Goal: Leave review/rating: Leave review/rating

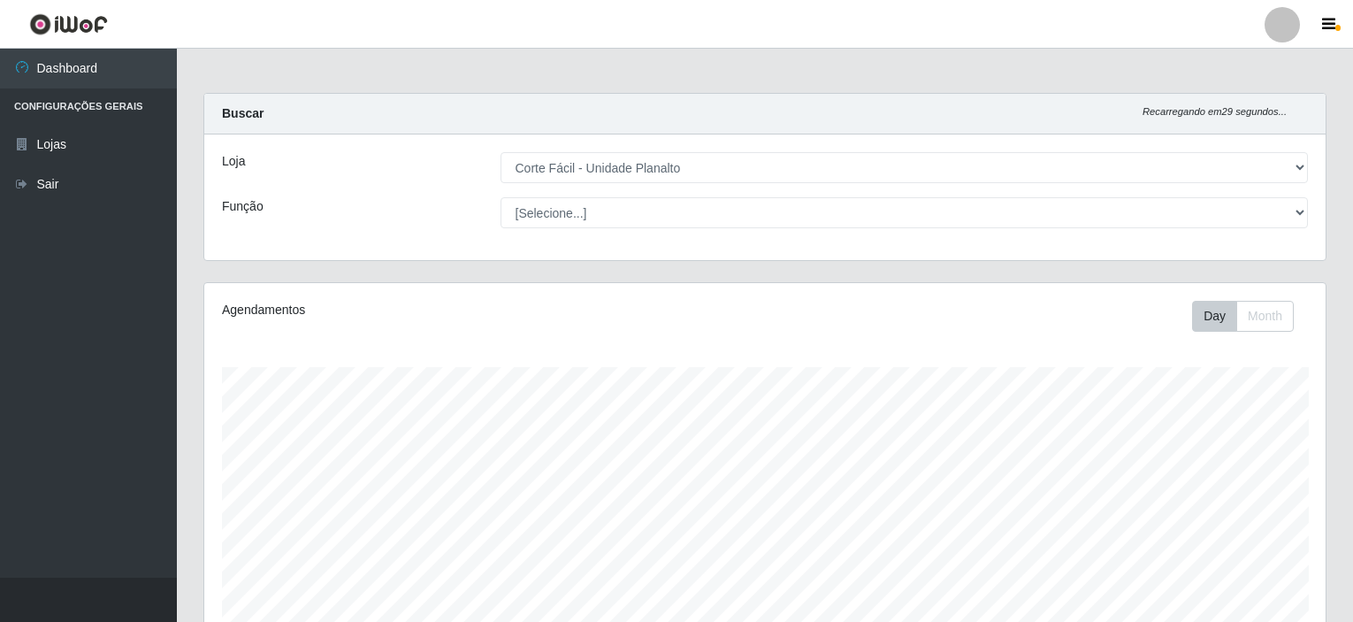
select select "202"
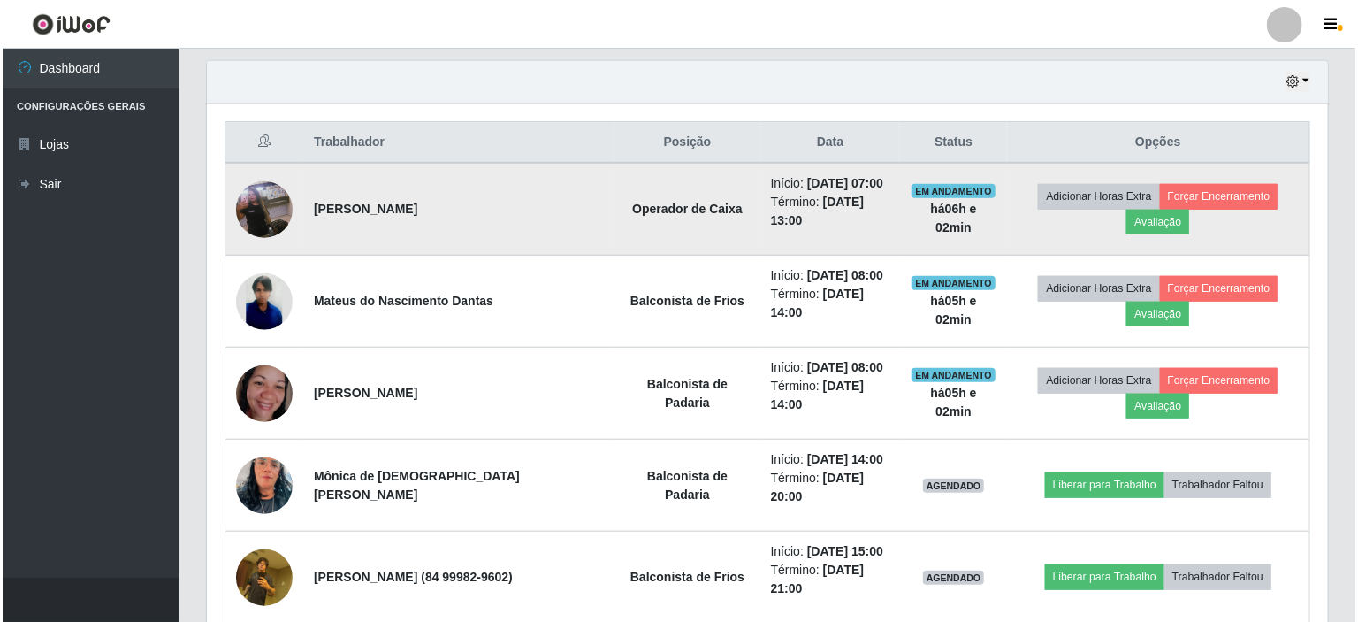
scroll to position [367, 1121]
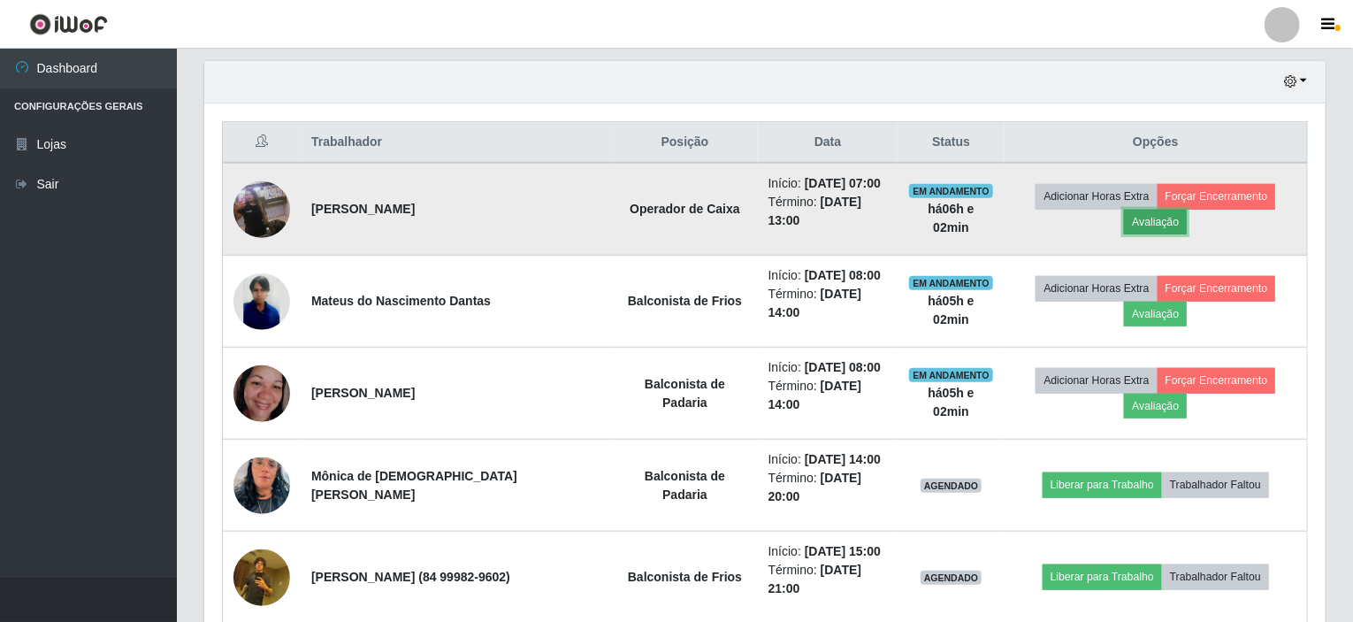
click at [1156, 217] on button "Avaliação" at bounding box center [1155, 222] width 63 height 25
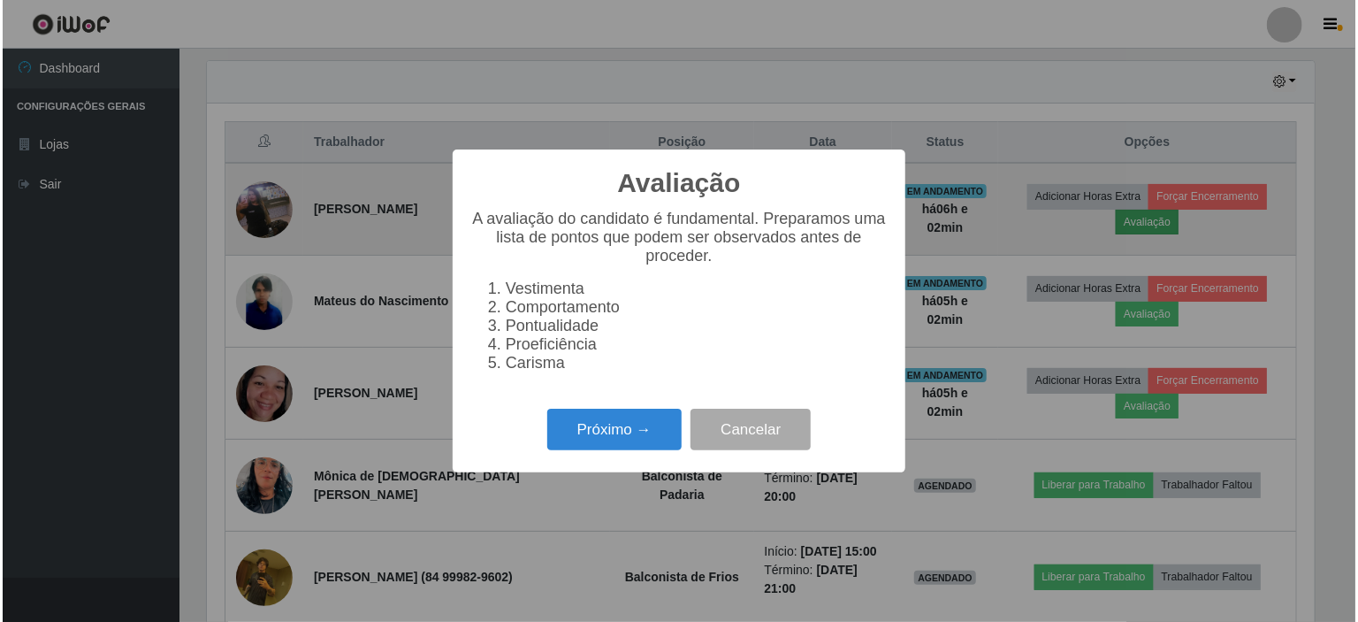
scroll to position [367, 1114]
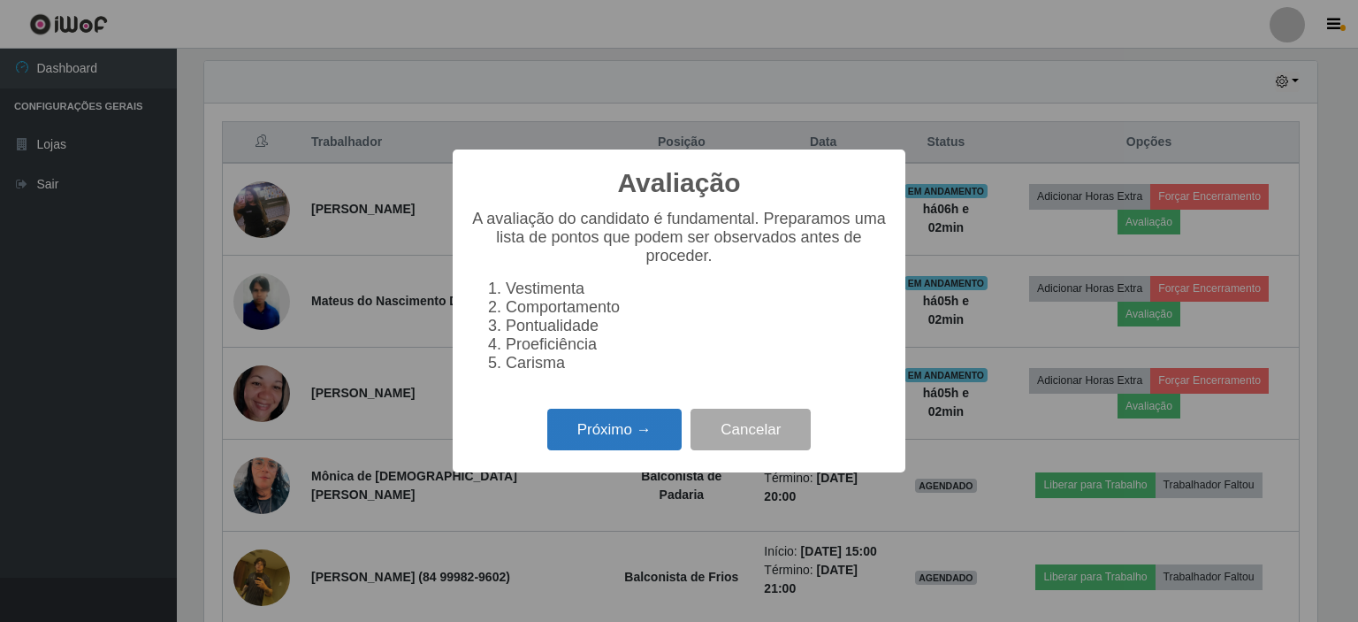
click at [618, 450] on button "Próximo →" at bounding box center [614, 430] width 134 height 42
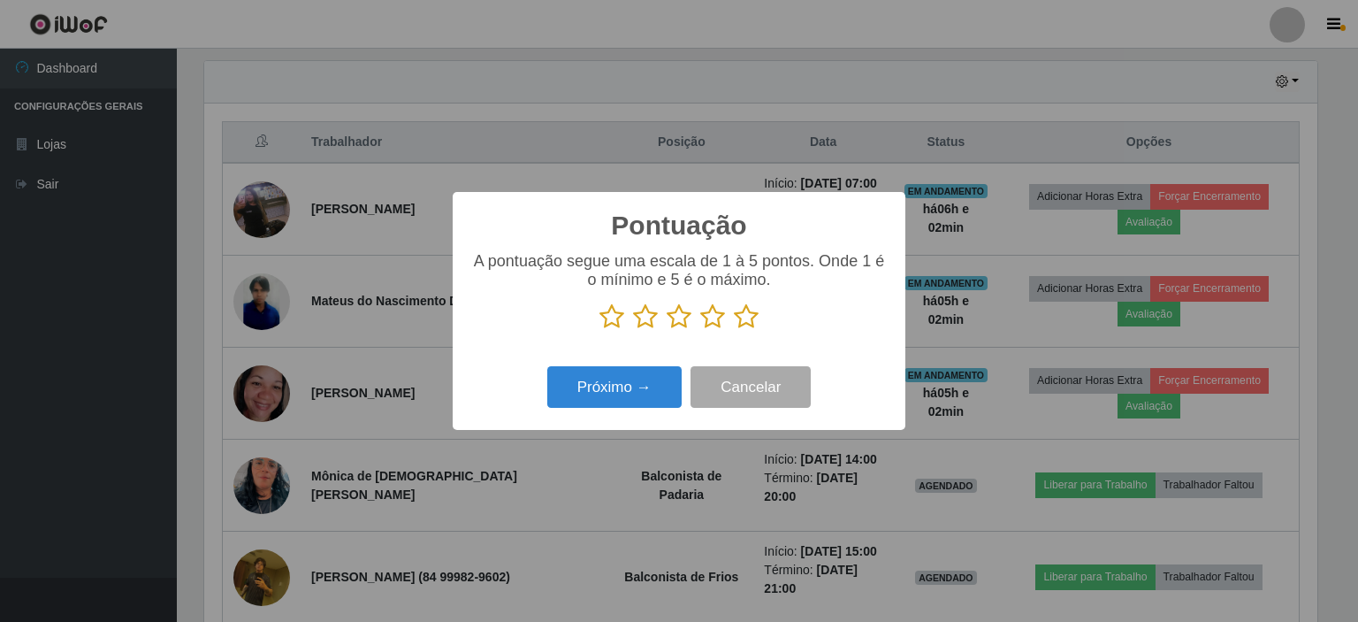
scroll to position [883926, 883179]
click at [743, 321] on icon at bounding box center [746, 316] width 25 height 27
click at [734, 330] on input "radio" at bounding box center [734, 330] width 0 height 0
click at [661, 388] on button "Próximo →" at bounding box center [614, 387] width 134 height 42
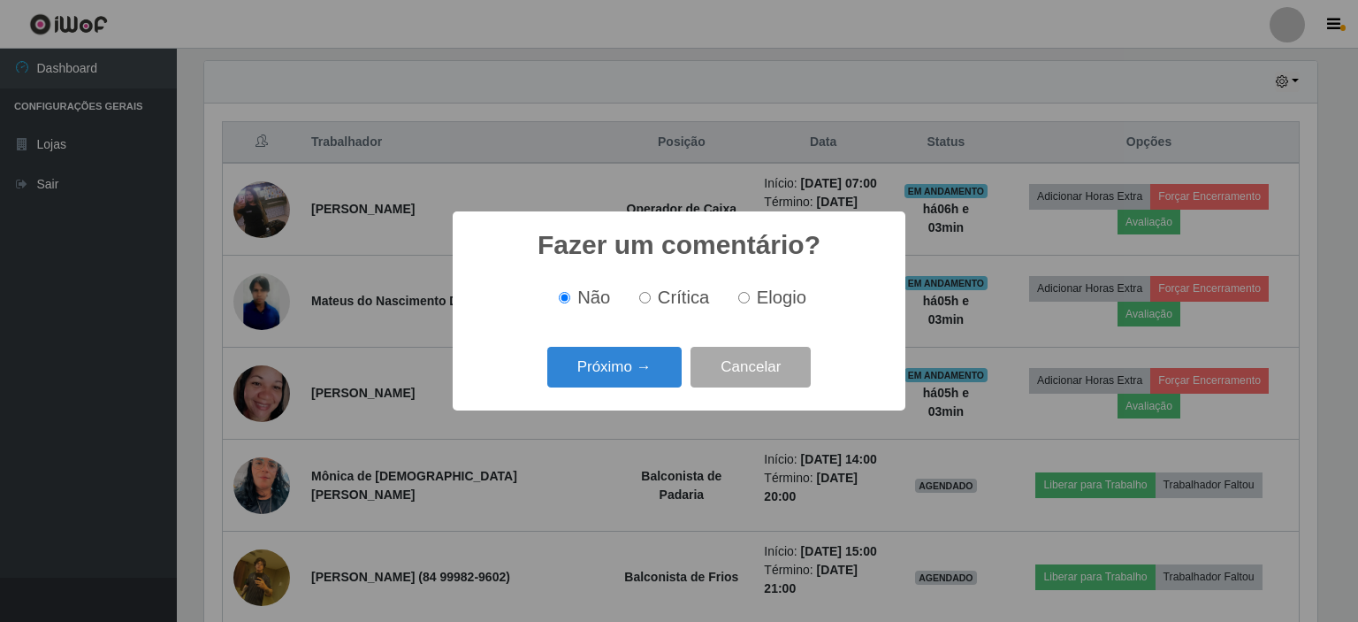
click at [740, 299] on input "Elogio" at bounding box center [743, 297] width 11 height 11
radio input "true"
click at [628, 375] on button "Próximo →" at bounding box center [614, 368] width 134 height 42
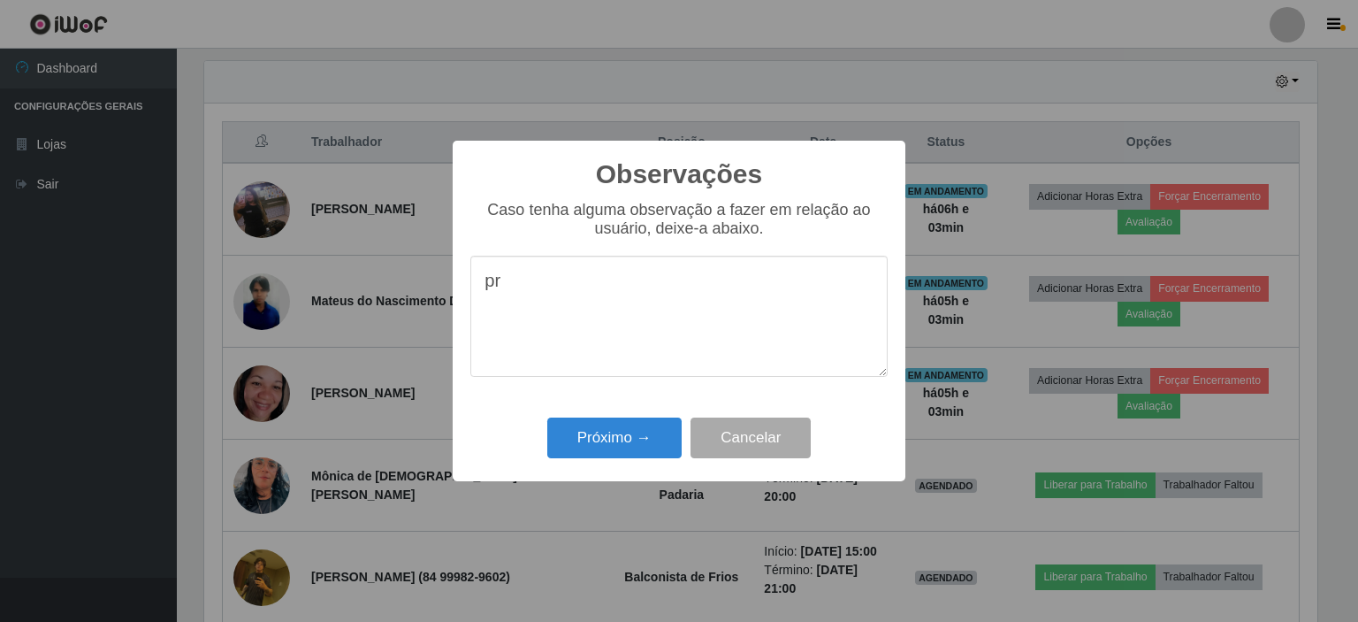
type textarea "p"
type textarea "PROATIVA"
click at [608, 459] on button "Próximo →" at bounding box center [614, 438] width 134 height 42
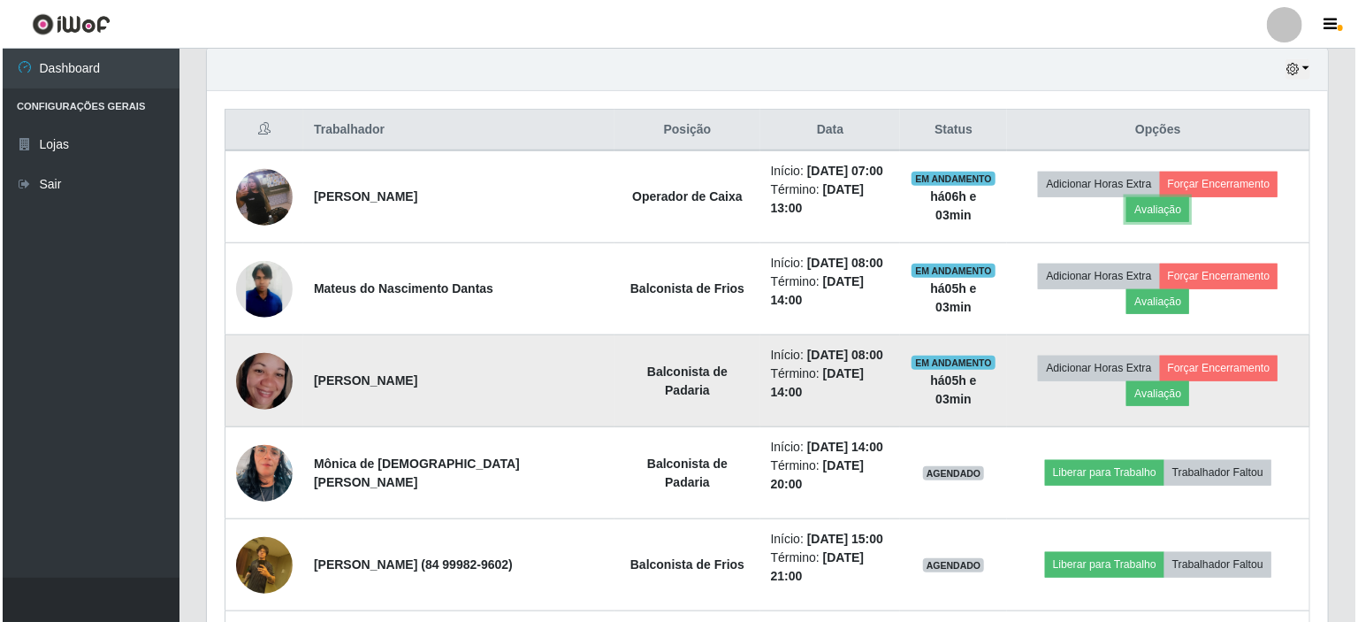
scroll to position [612, 0]
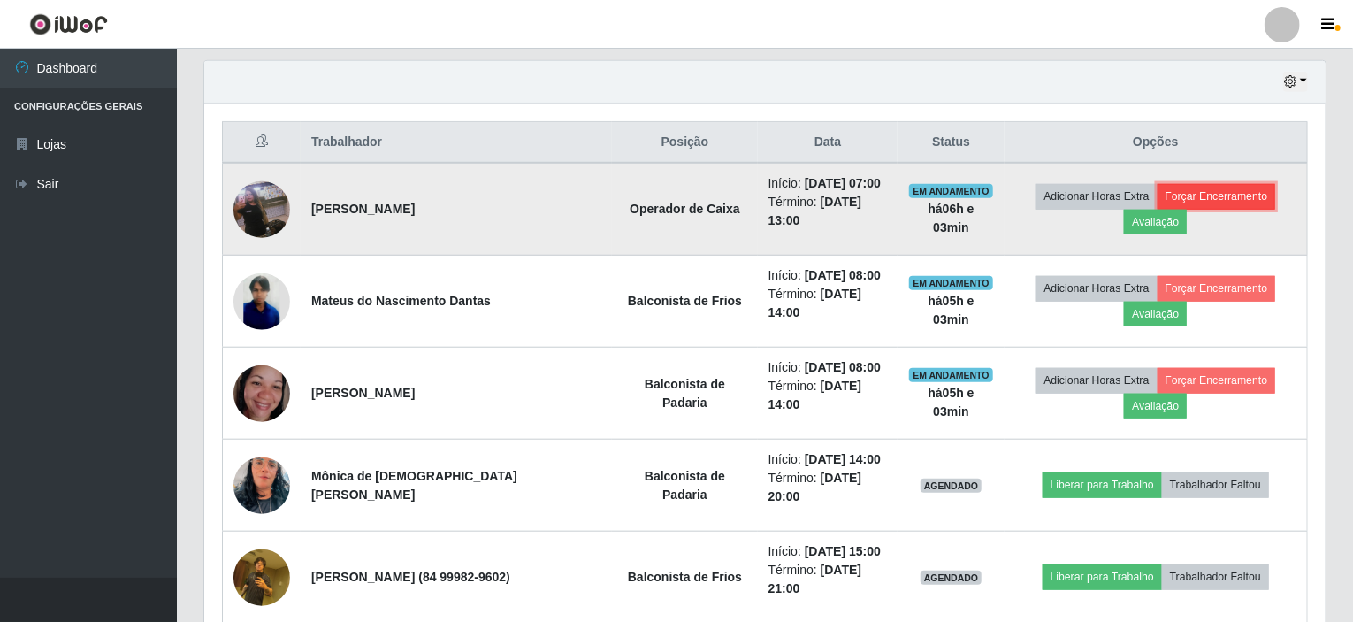
click at [1221, 187] on button "Forçar Encerramento" at bounding box center [1217, 196] width 118 height 25
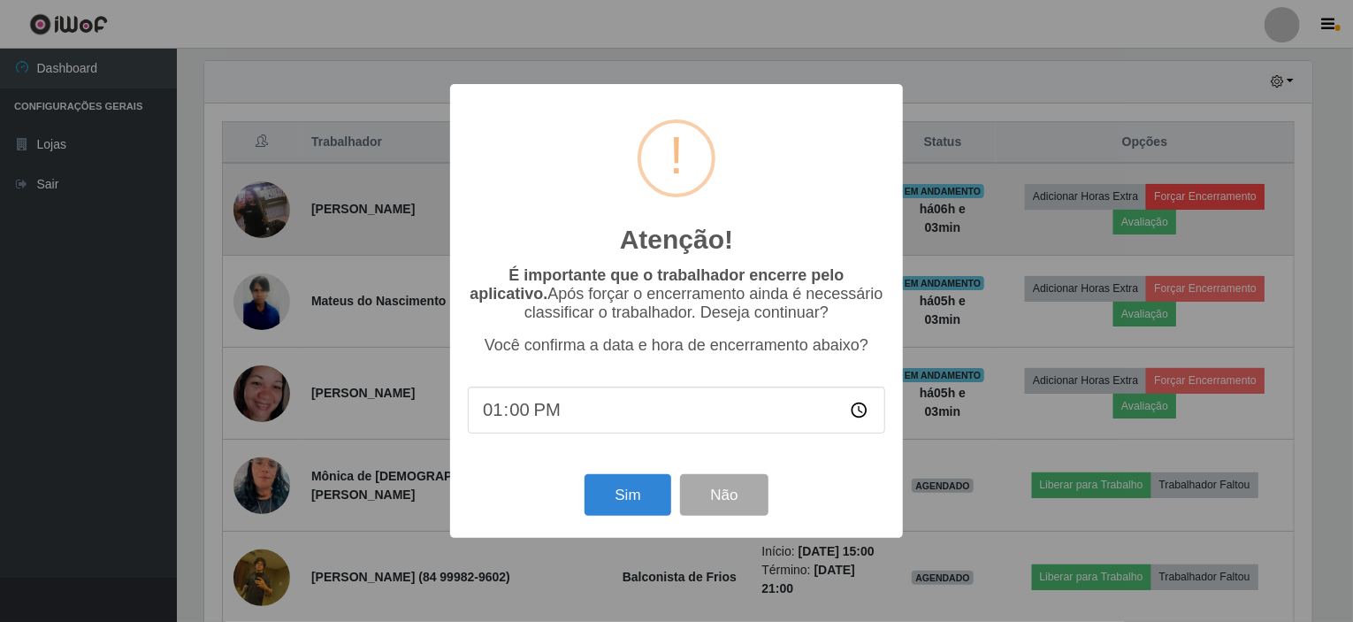
scroll to position [367, 1114]
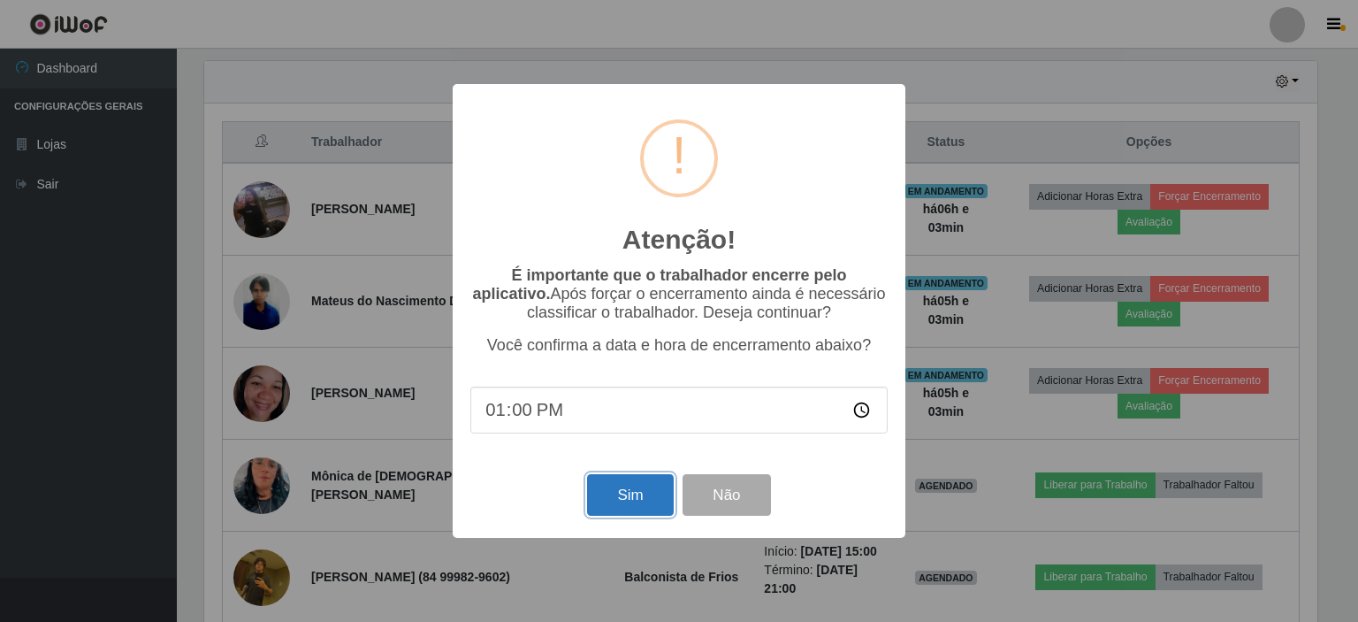
click at [658, 502] on button "Sim" at bounding box center [630, 495] width 86 height 42
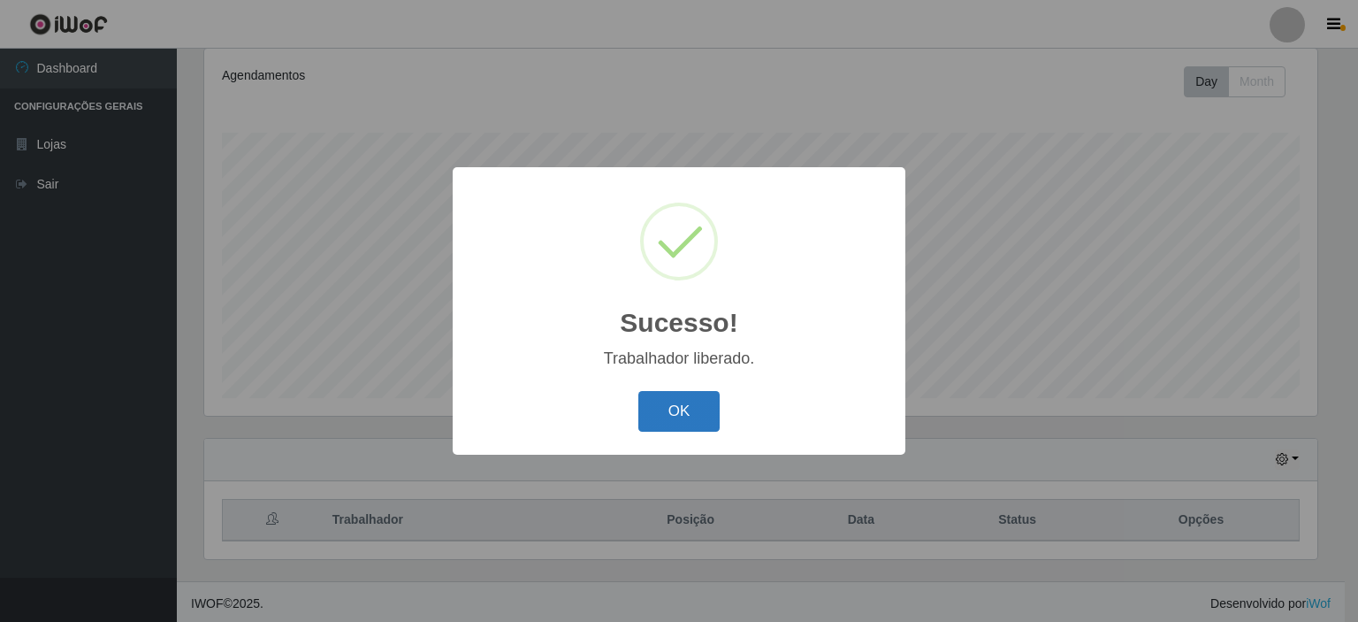
click at [667, 417] on button "OK" at bounding box center [679, 412] width 82 height 42
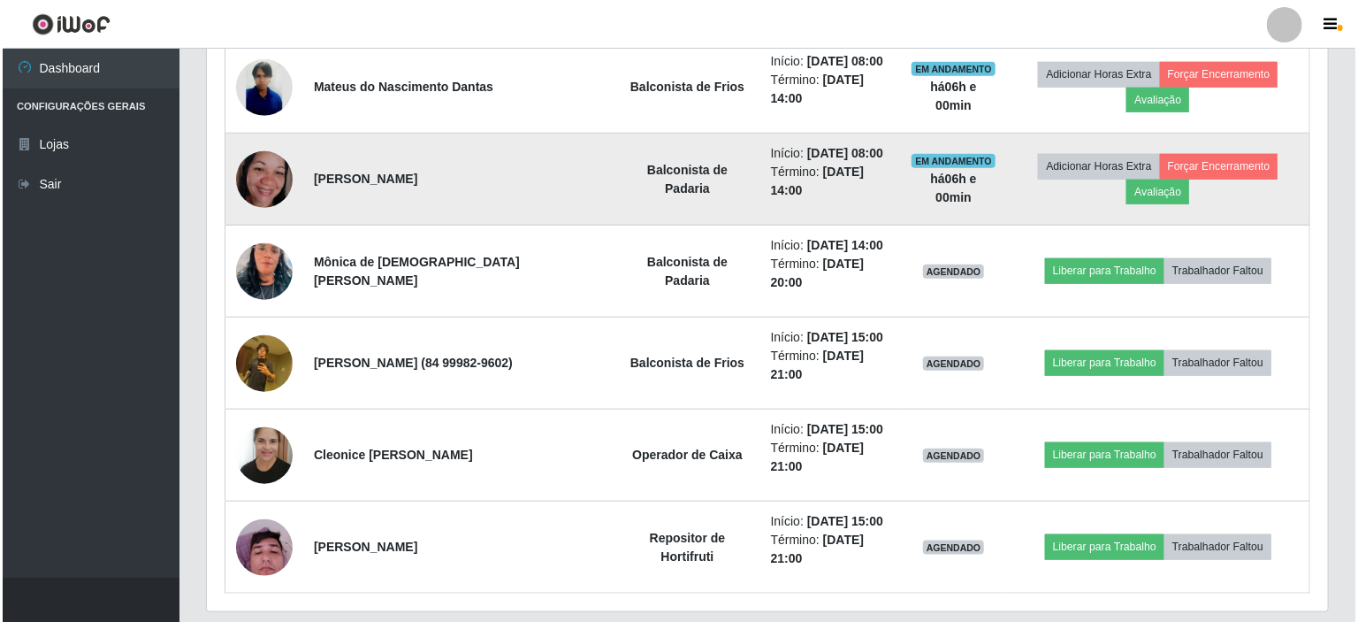
scroll to position [765, 0]
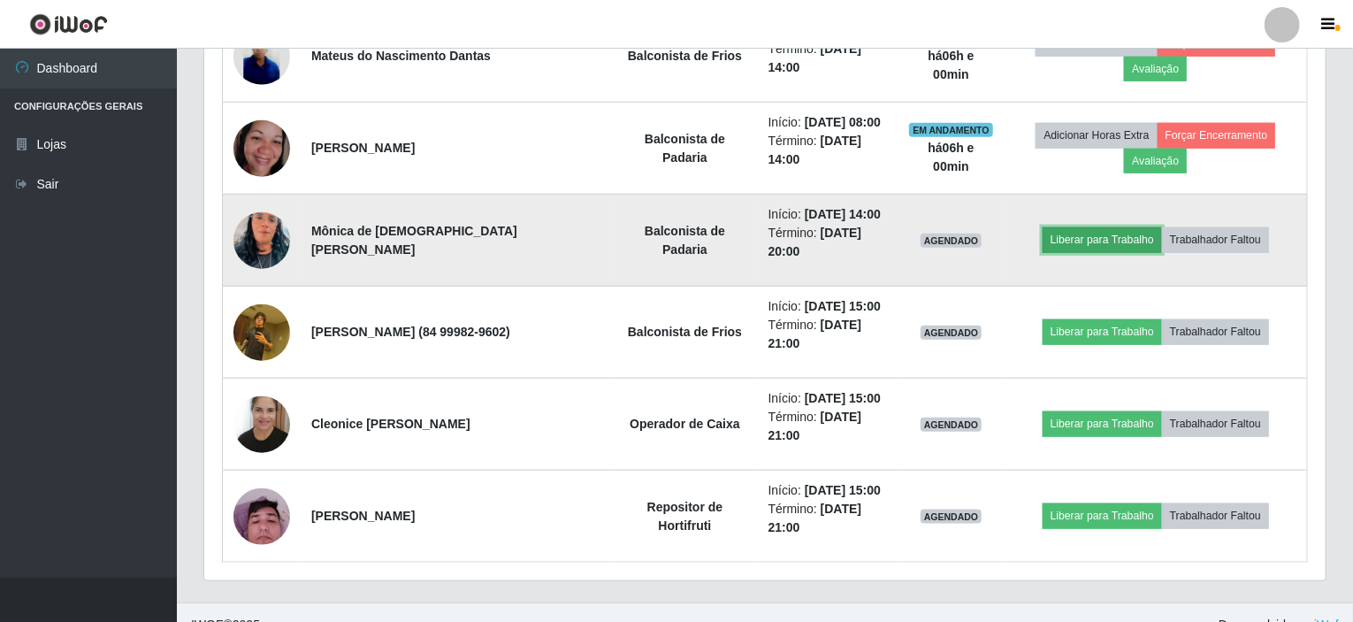
click at [1072, 239] on button "Liberar para Trabalho" at bounding box center [1102, 239] width 119 height 25
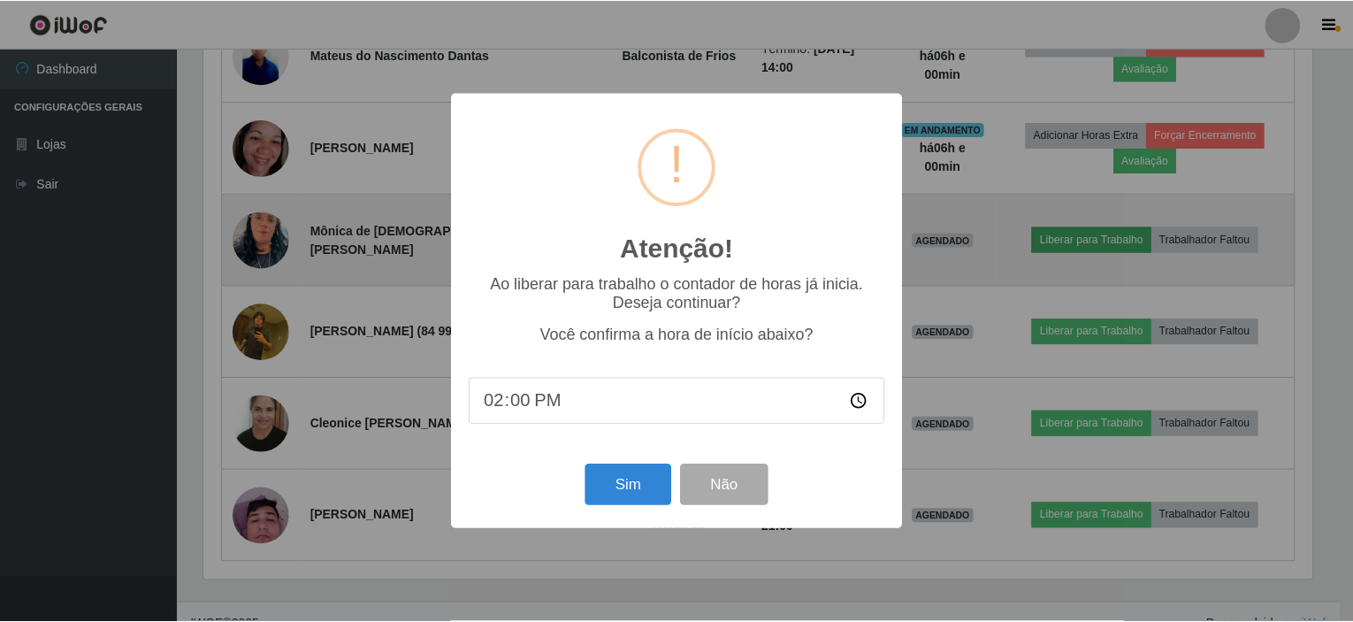
scroll to position [367, 1114]
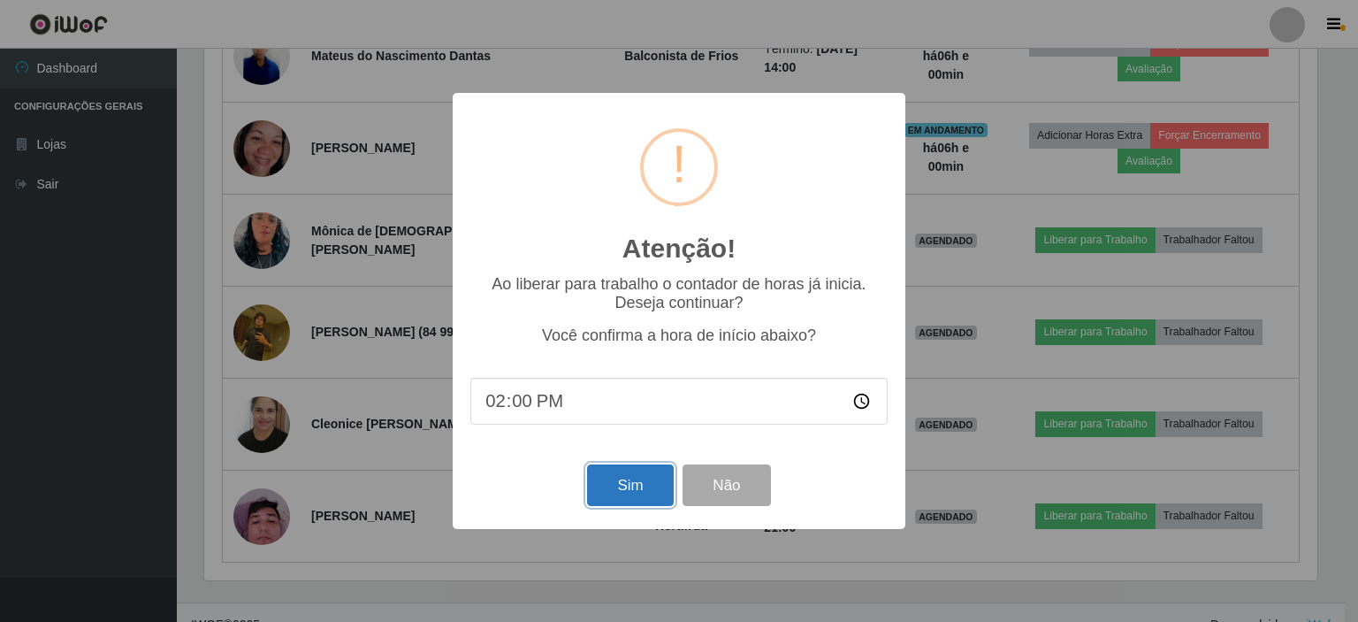
click at [630, 483] on button "Sim" at bounding box center [630, 485] width 86 height 42
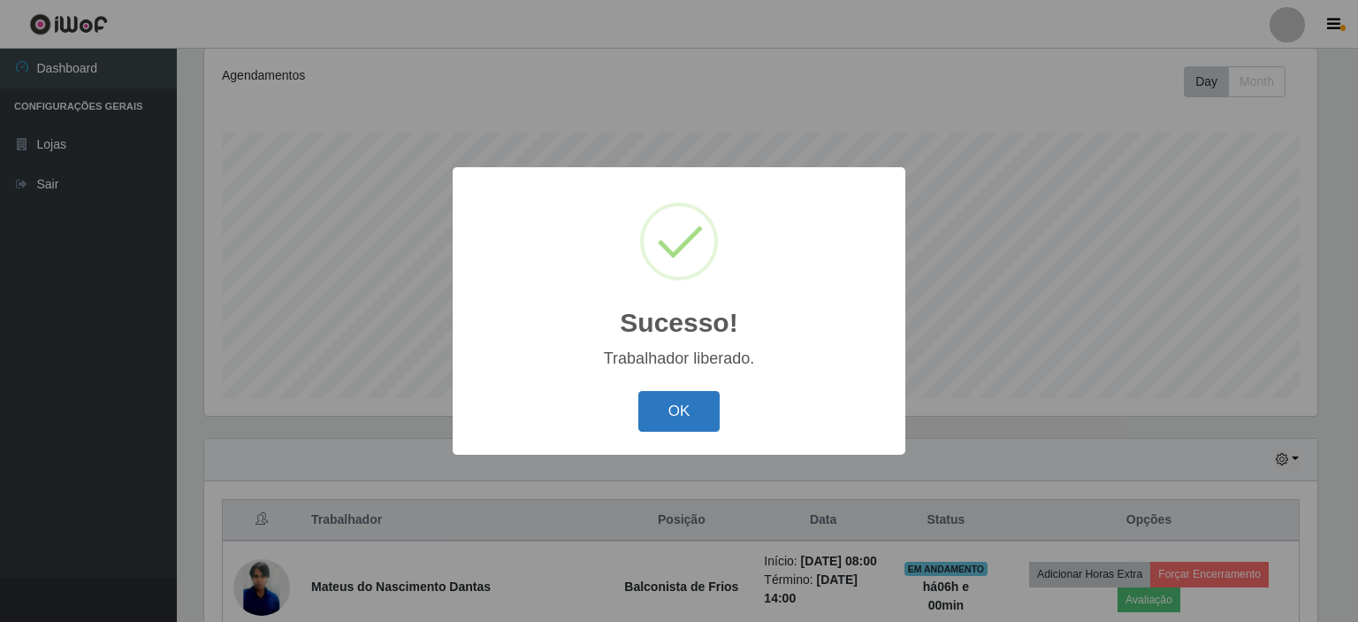
click at [690, 402] on button "OK" at bounding box center [679, 412] width 82 height 42
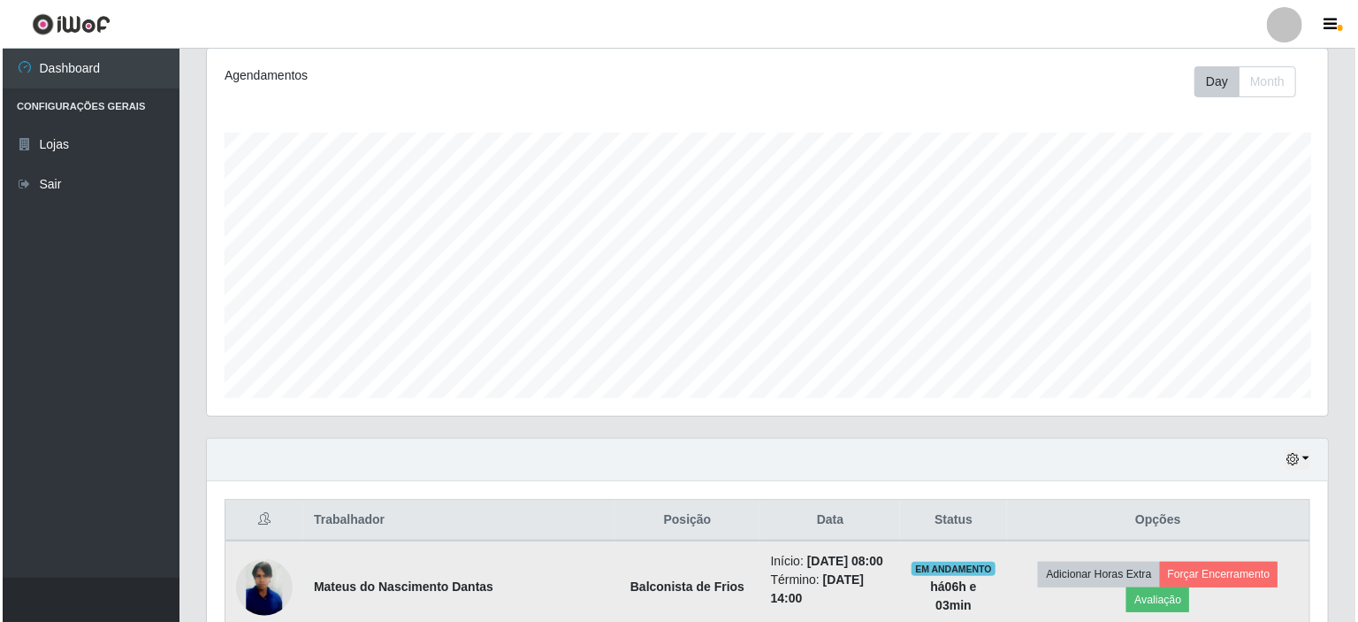
scroll to position [411, 0]
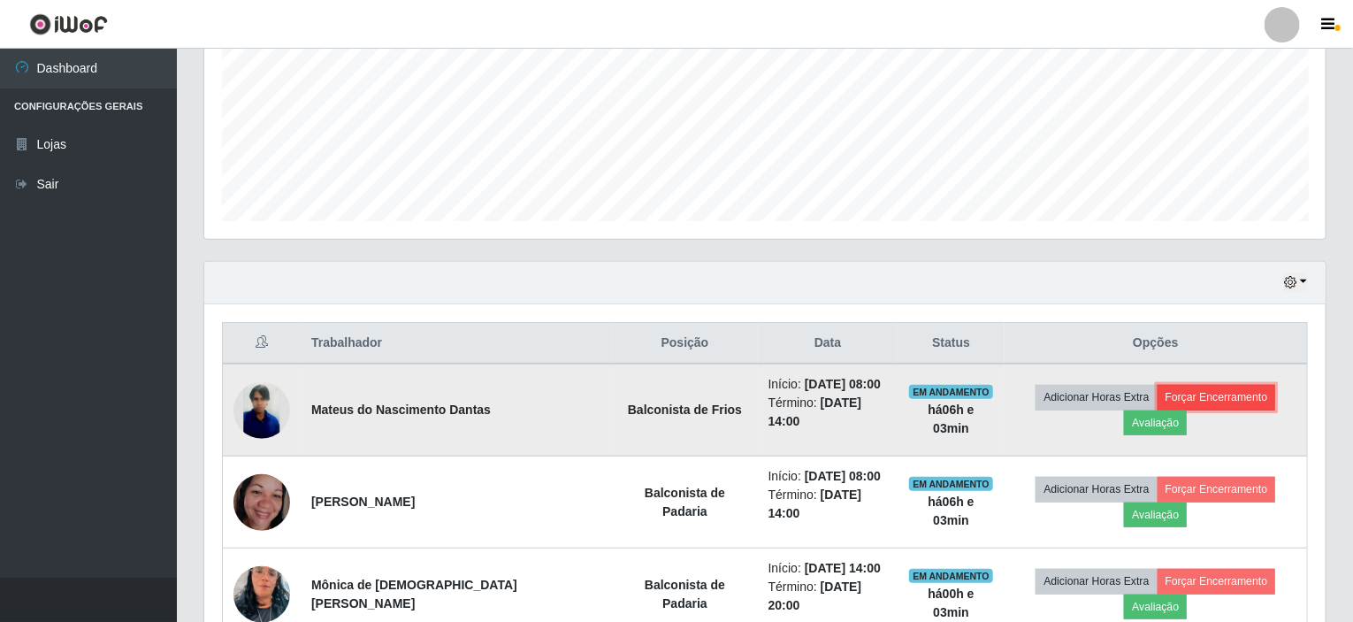
click at [1242, 395] on button "Forçar Encerramento" at bounding box center [1217, 397] width 118 height 25
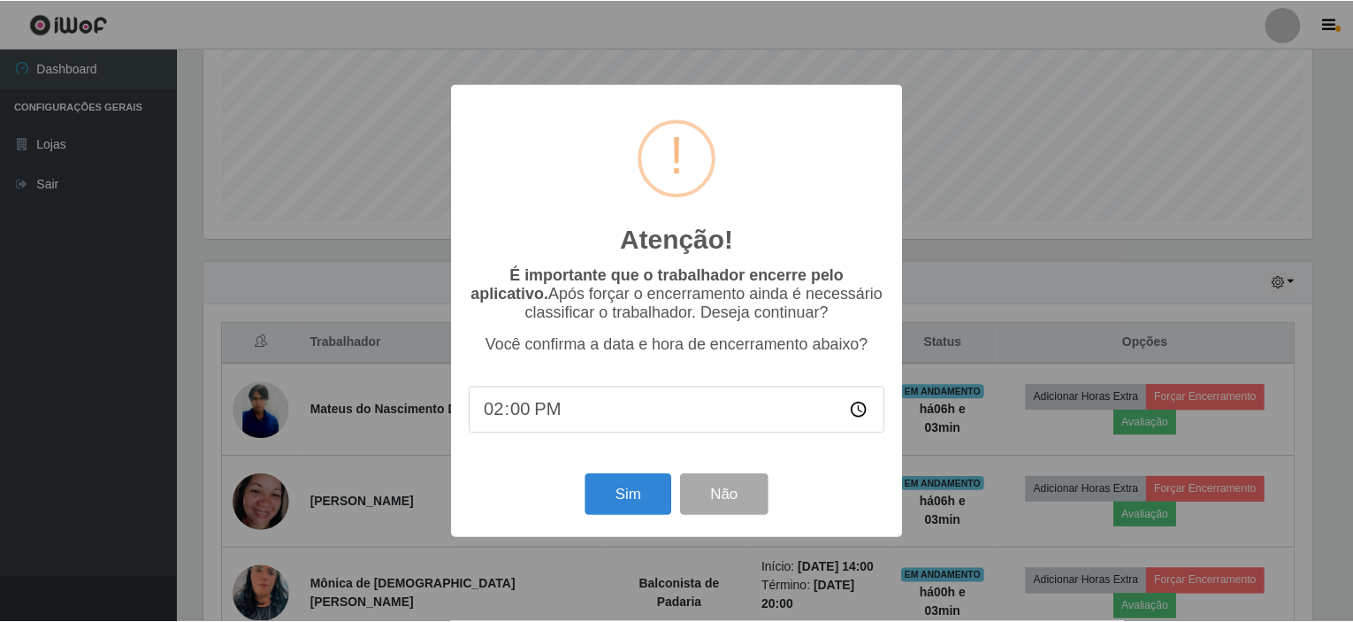
scroll to position [367, 1114]
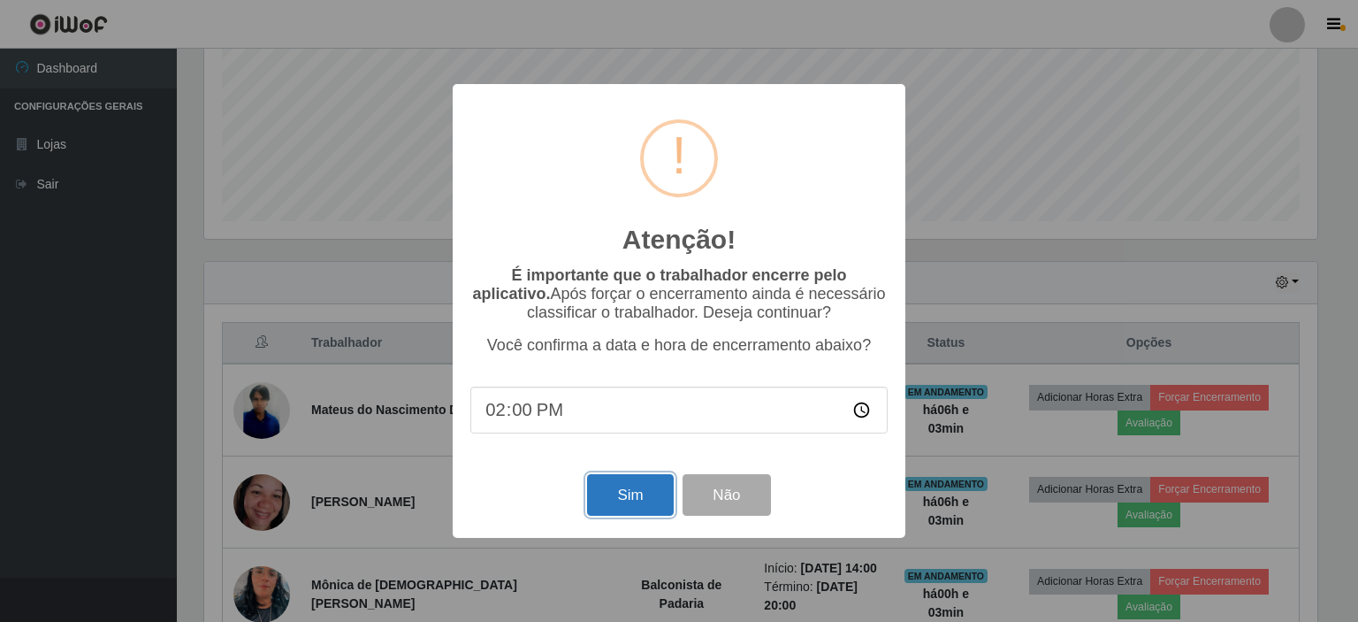
click at [605, 501] on button "Sim" at bounding box center [630, 495] width 86 height 42
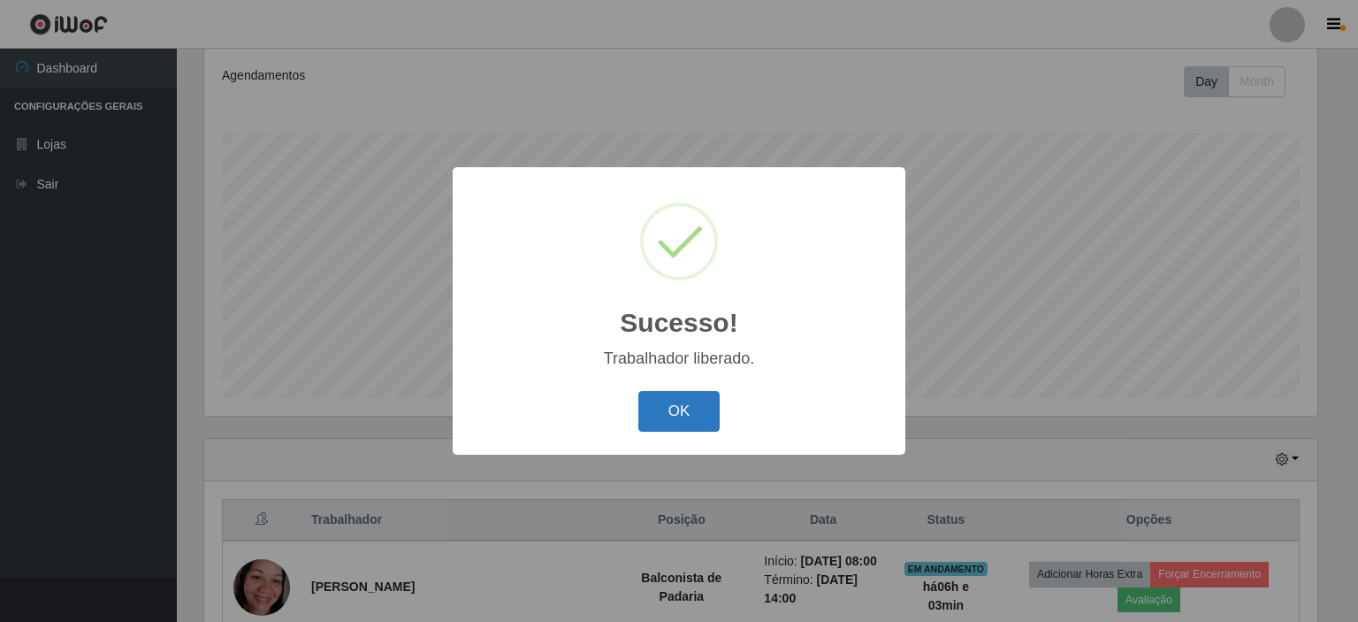
click at [693, 422] on button "OK" at bounding box center [679, 412] width 82 height 42
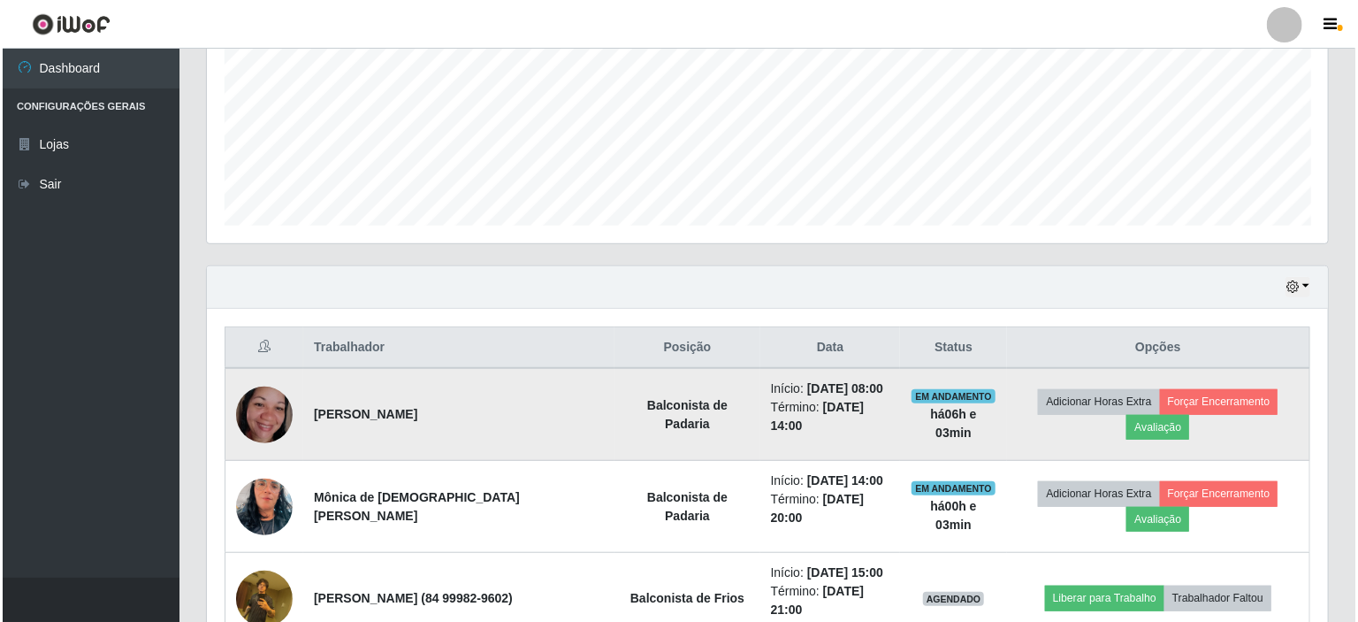
scroll to position [411, 0]
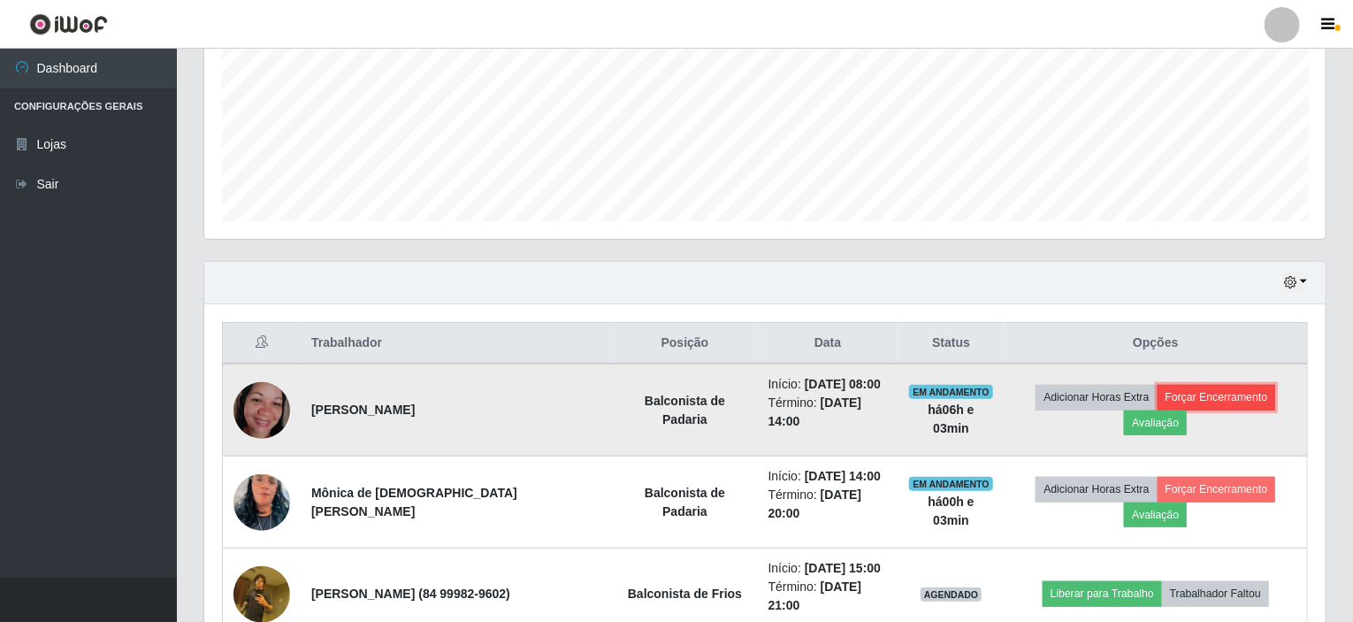
click at [1189, 391] on button "Forçar Encerramento" at bounding box center [1217, 397] width 118 height 25
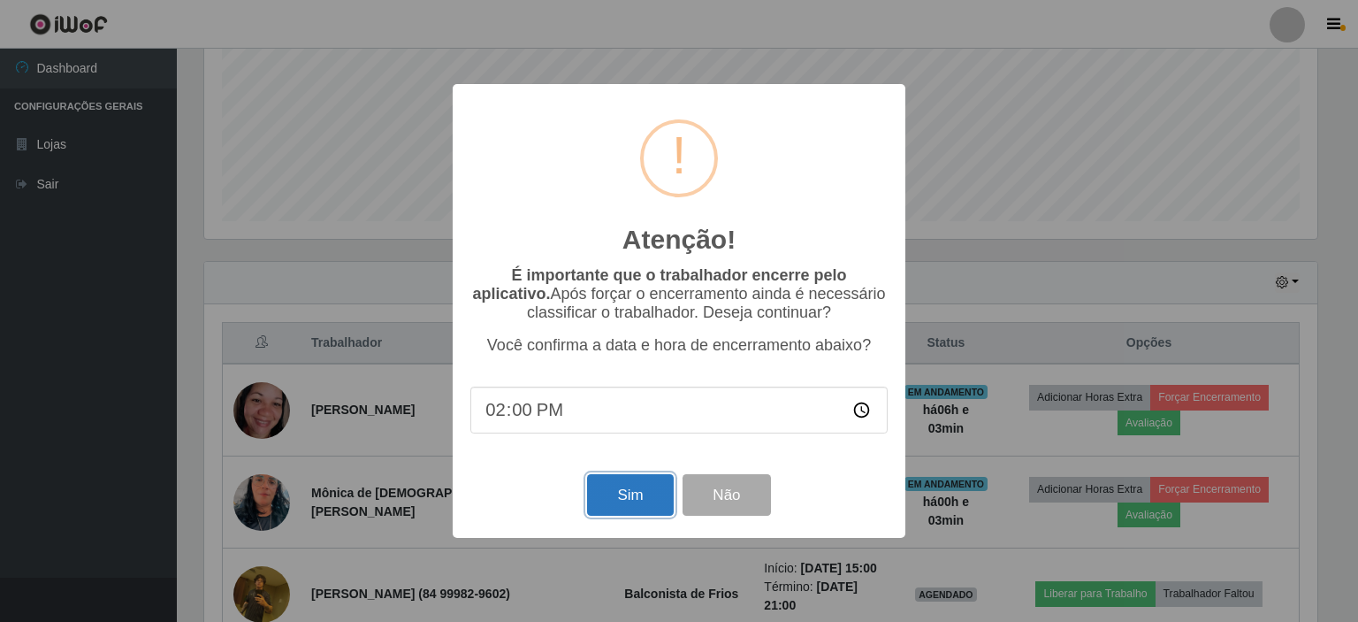
click at [626, 486] on button "Sim" at bounding box center [630, 495] width 86 height 42
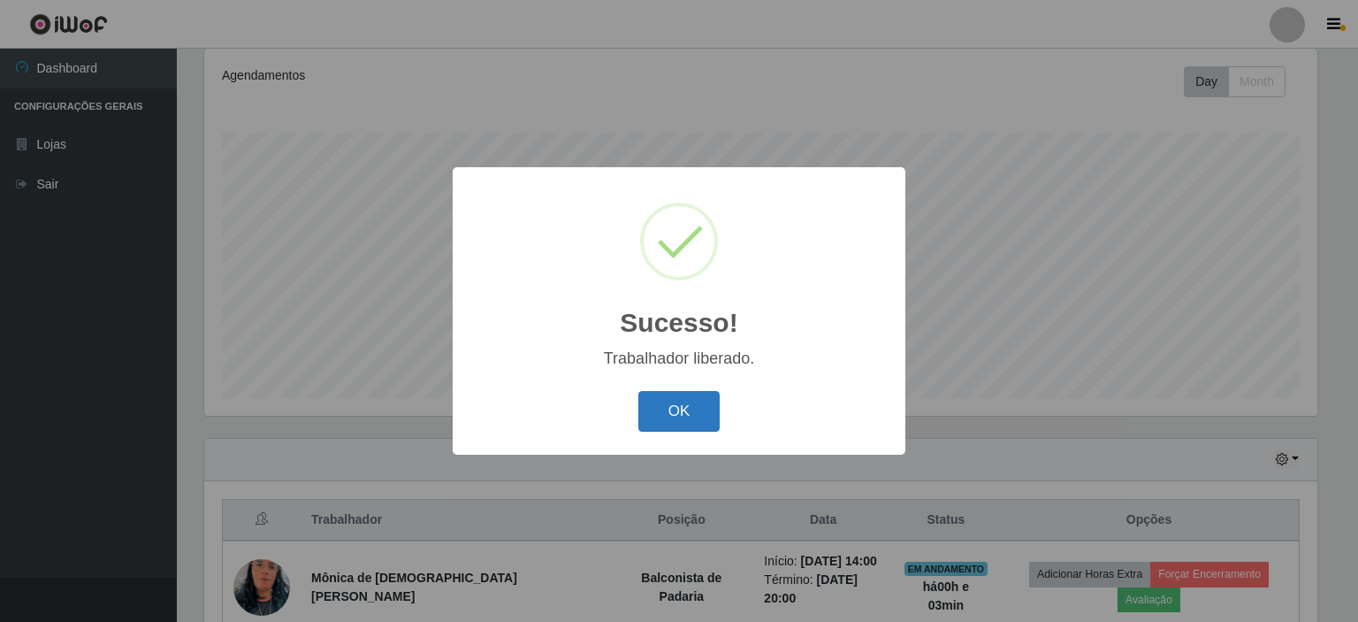
click at [673, 416] on button "OK" at bounding box center [679, 412] width 82 height 42
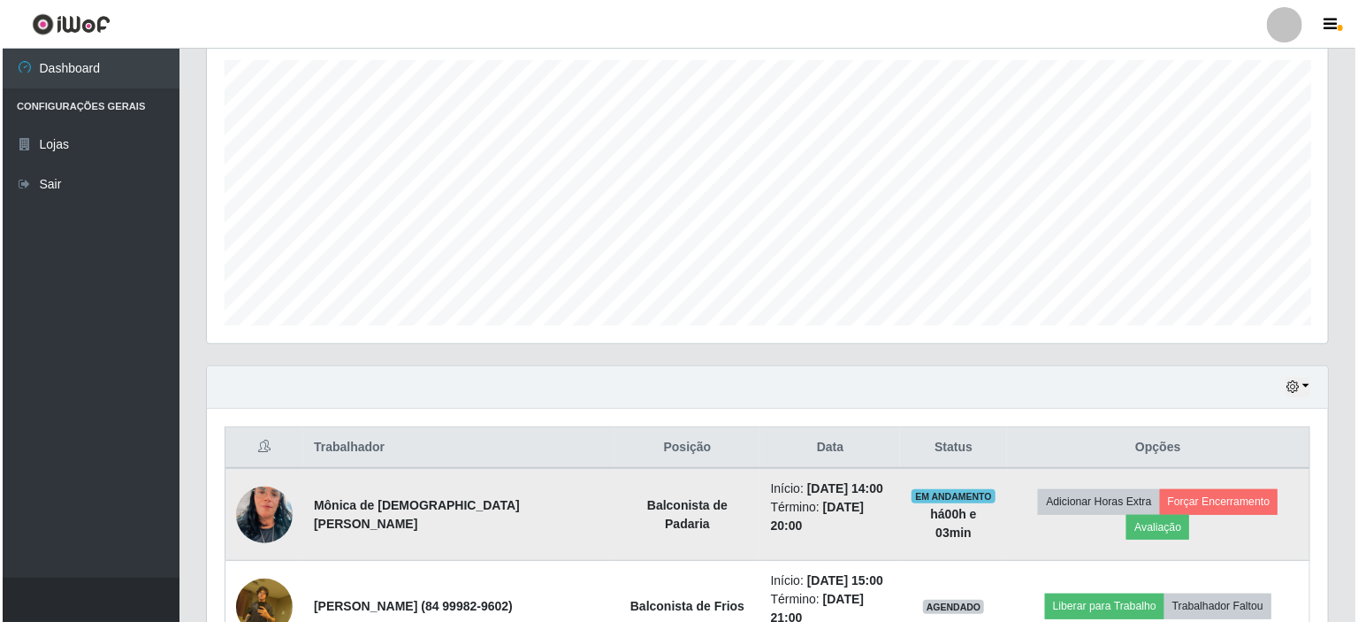
scroll to position [411, 0]
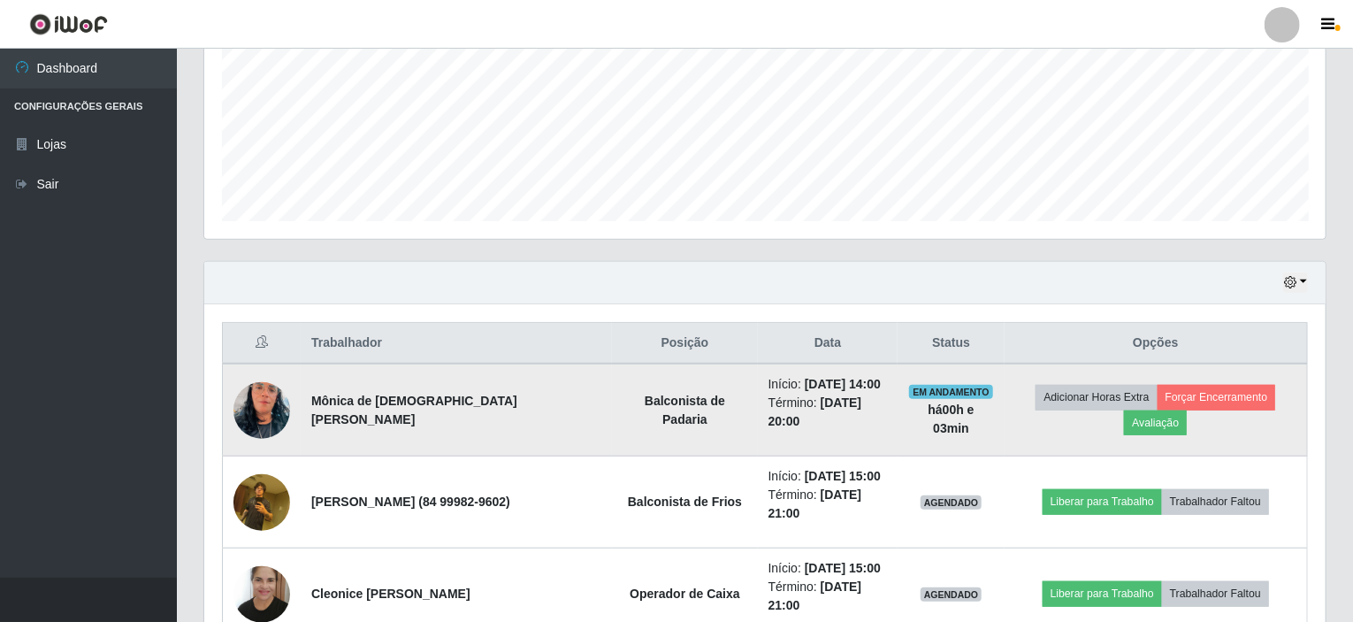
click at [267, 411] on img at bounding box center [261, 410] width 57 height 101
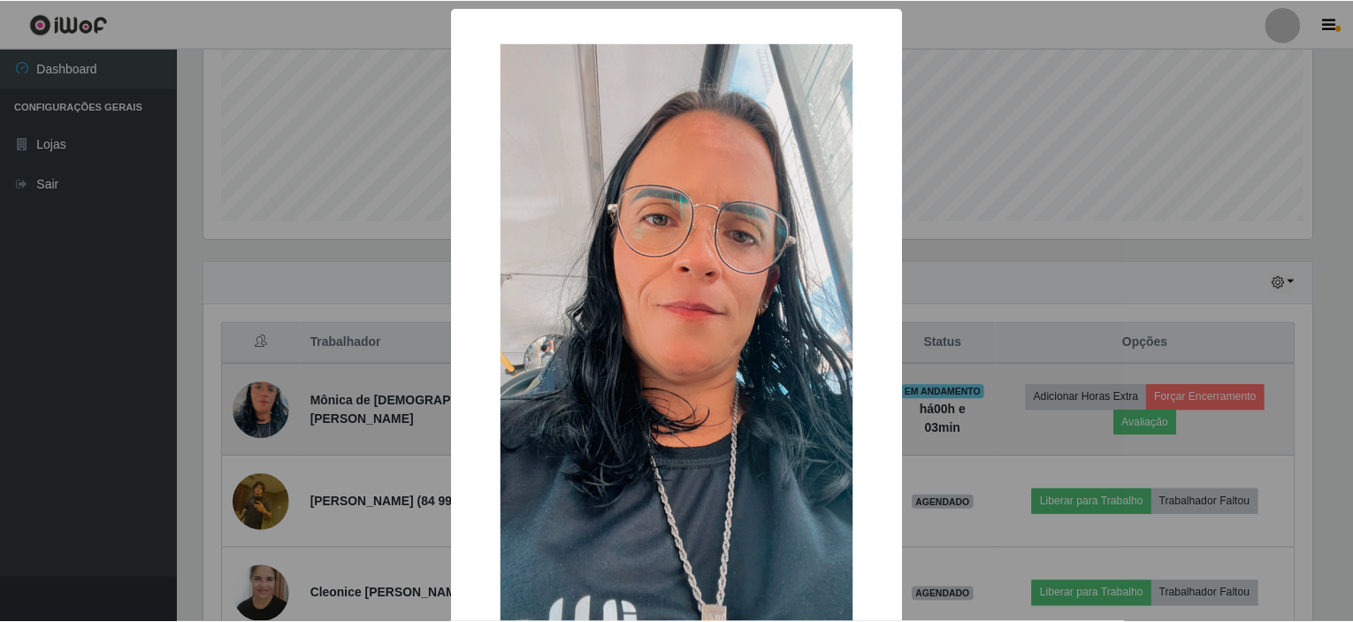
scroll to position [367, 1114]
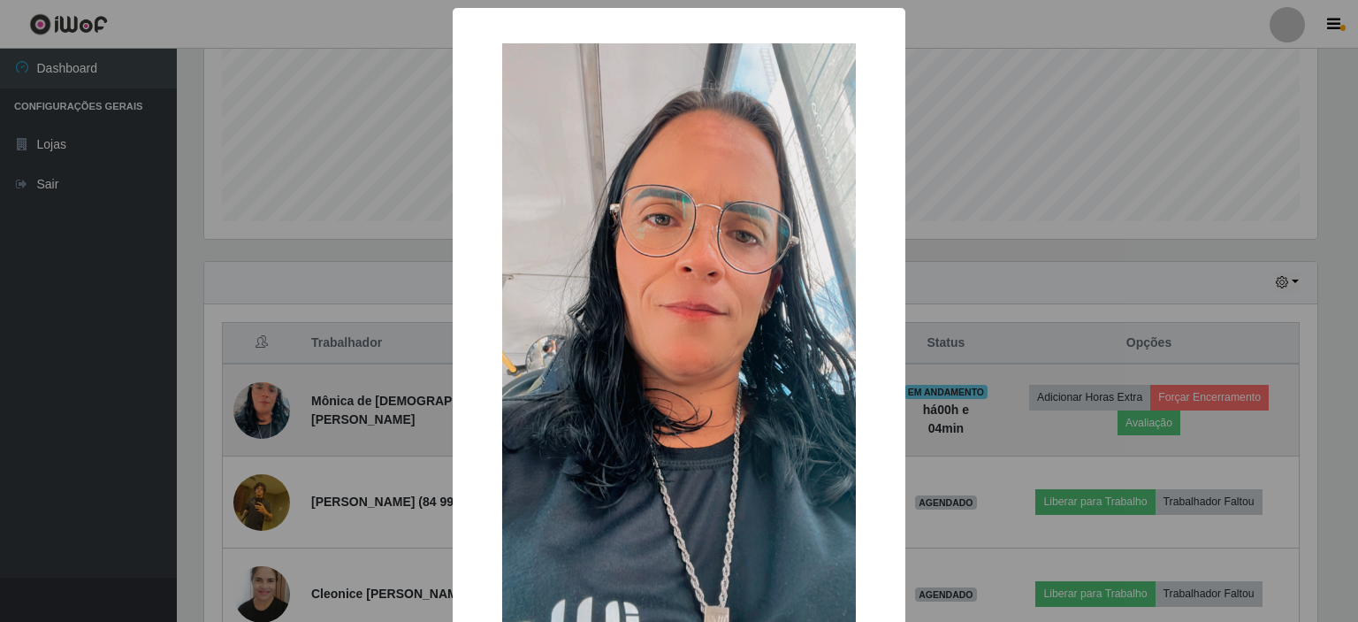
click at [267, 411] on div "× OK Cancel" at bounding box center [679, 311] width 1358 height 622
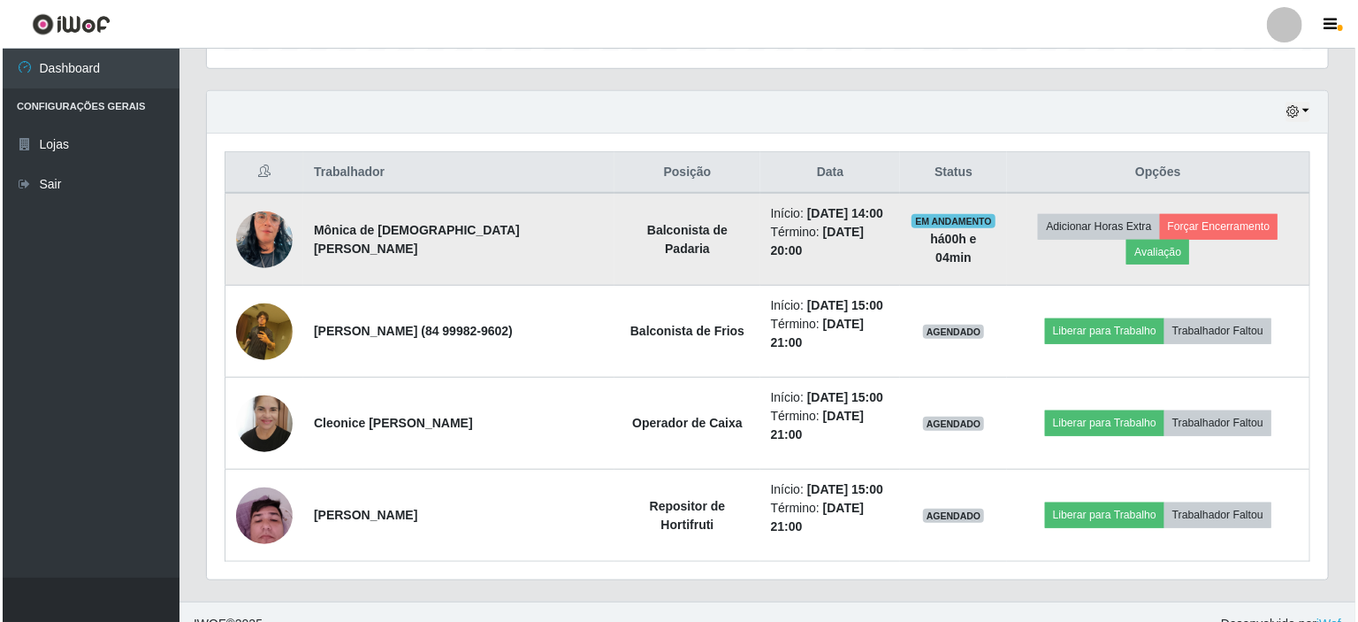
scroll to position [588, 0]
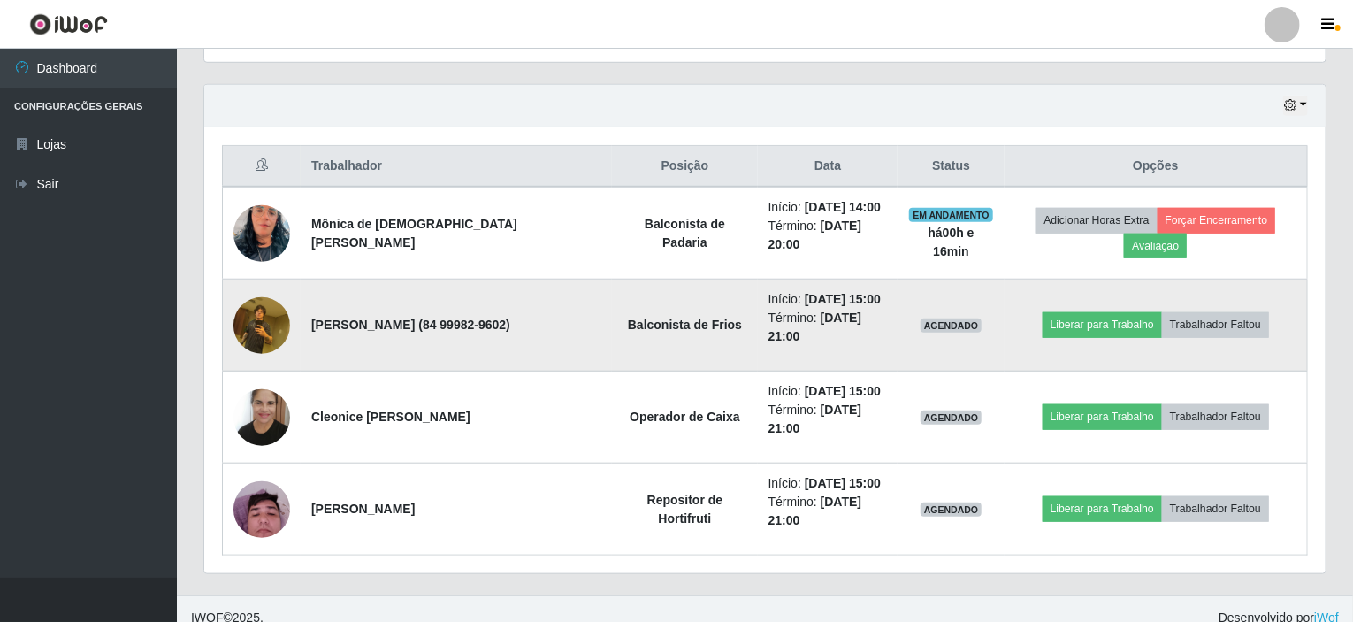
click at [266, 311] on img at bounding box center [261, 324] width 57 height 75
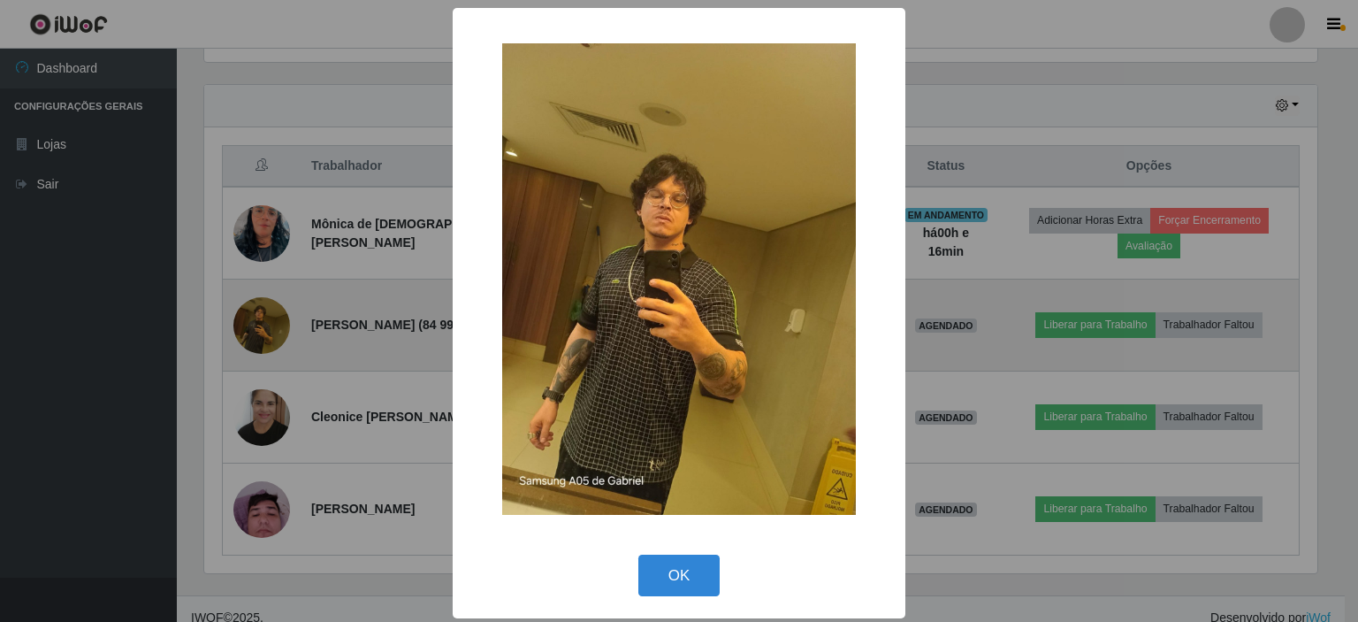
click at [266, 311] on div "× OK Cancel" at bounding box center [679, 311] width 1358 height 622
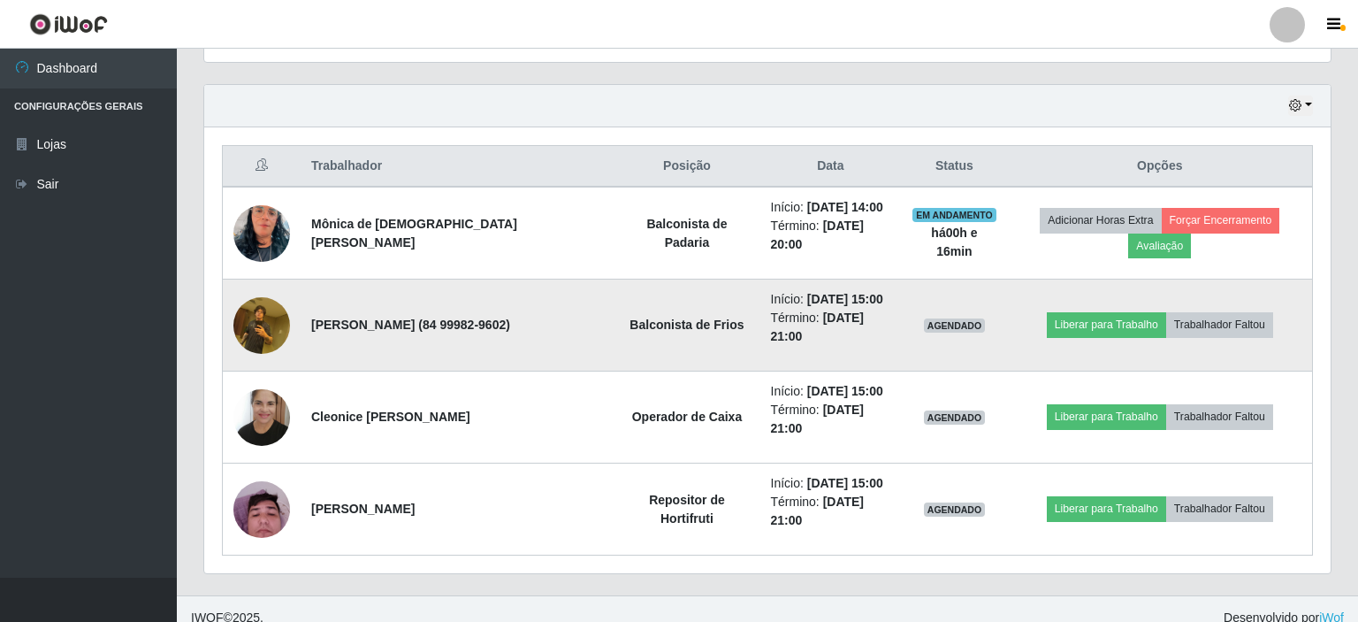
scroll to position [367, 1121]
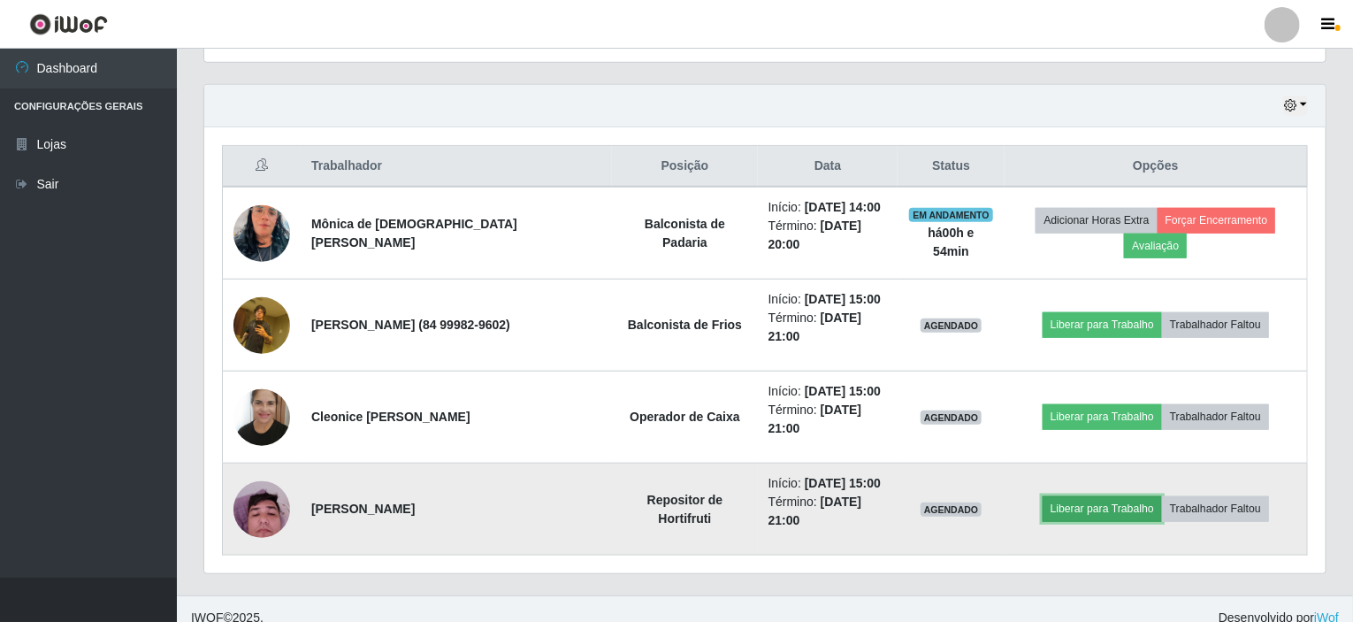
click at [1059, 511] on button "Liberar para Trabalho" at bounding box center [1102, 508] width 119 height 25
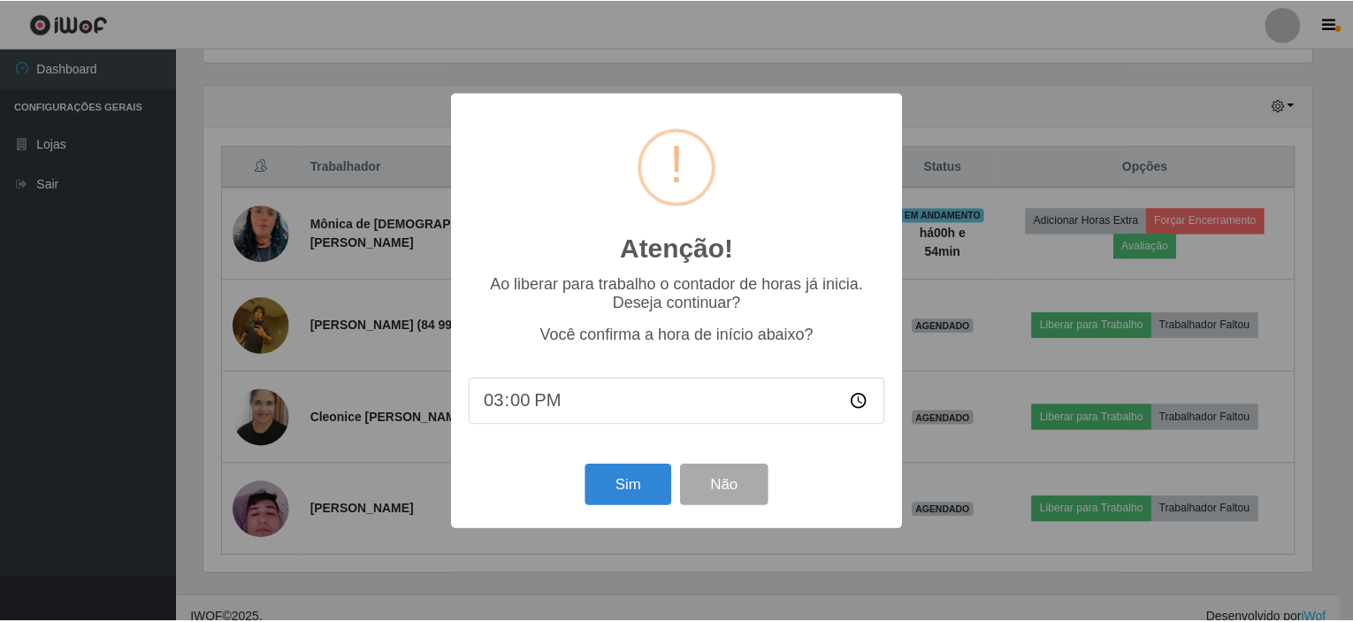
scroll to position [367, 1114]
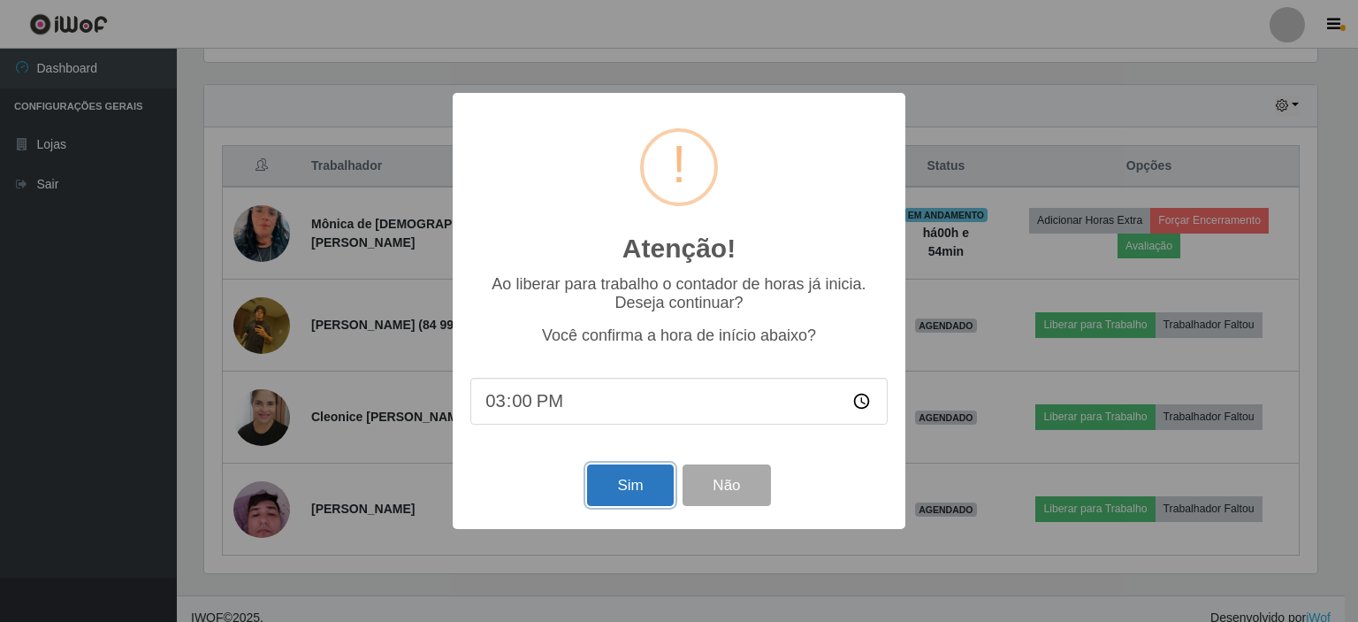
click at [605, 483] on button "Sim" at bounding box center [630, 485] width 86 height 42
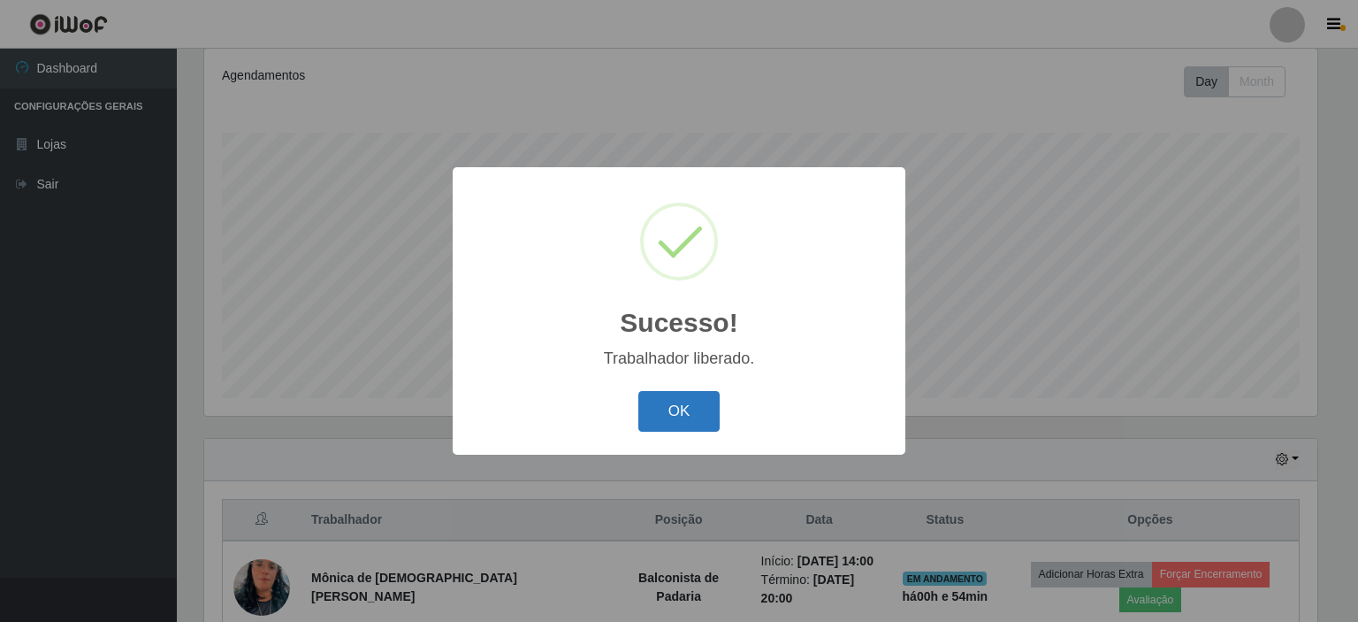
click at [684, 409] on button "OK" at bounding box center [679, 412] width 82 height 42
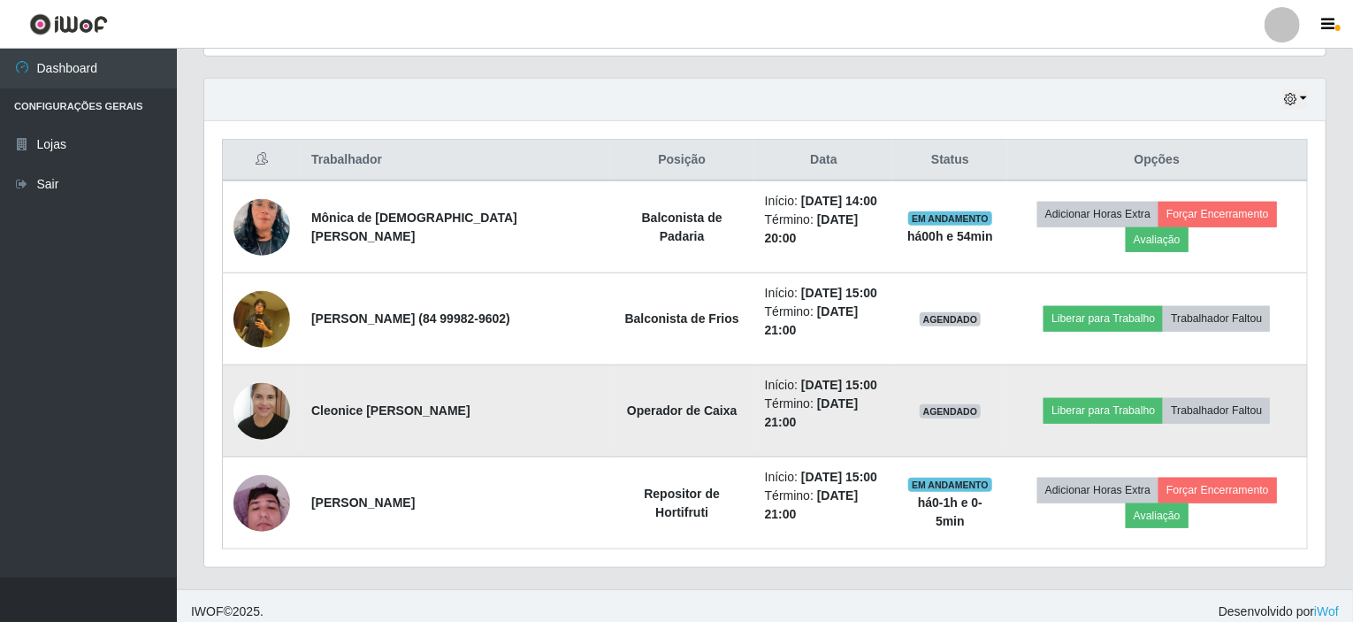
scroll to position [601, 0]
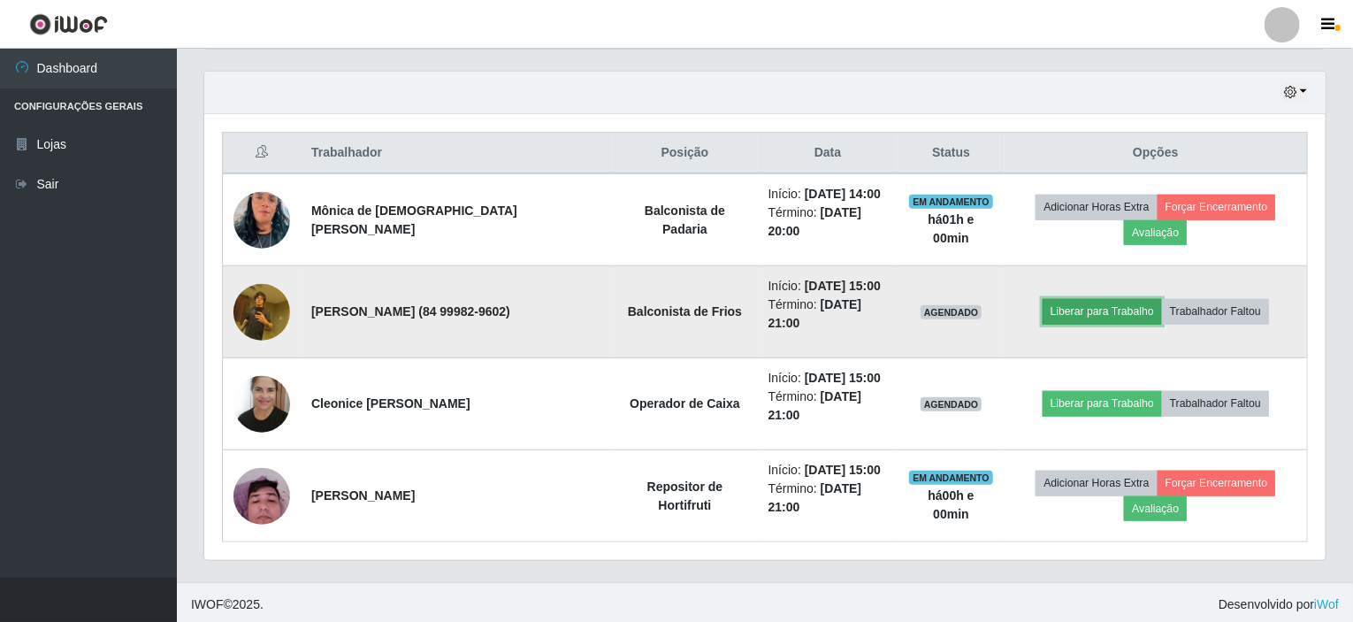
click at [1070, 313] on button "Liberar para Trabalho" at bounding box center [1102, 311] width 119 height 25
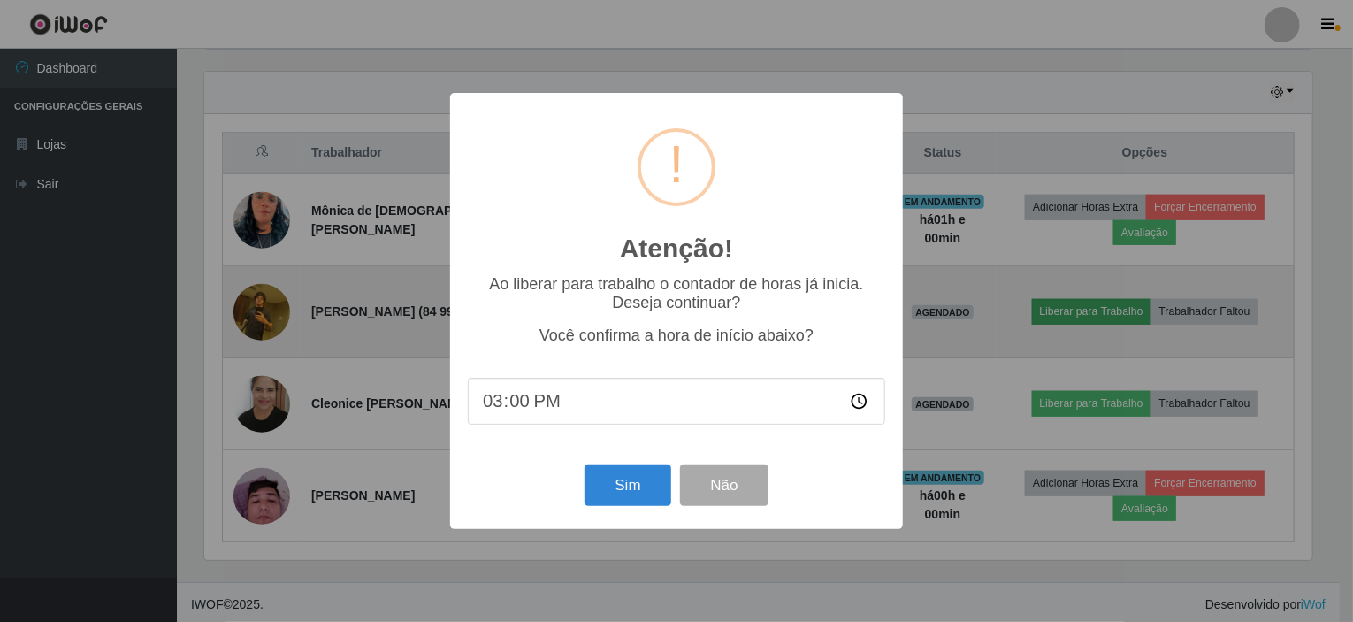
scroll to position [367, 1114]
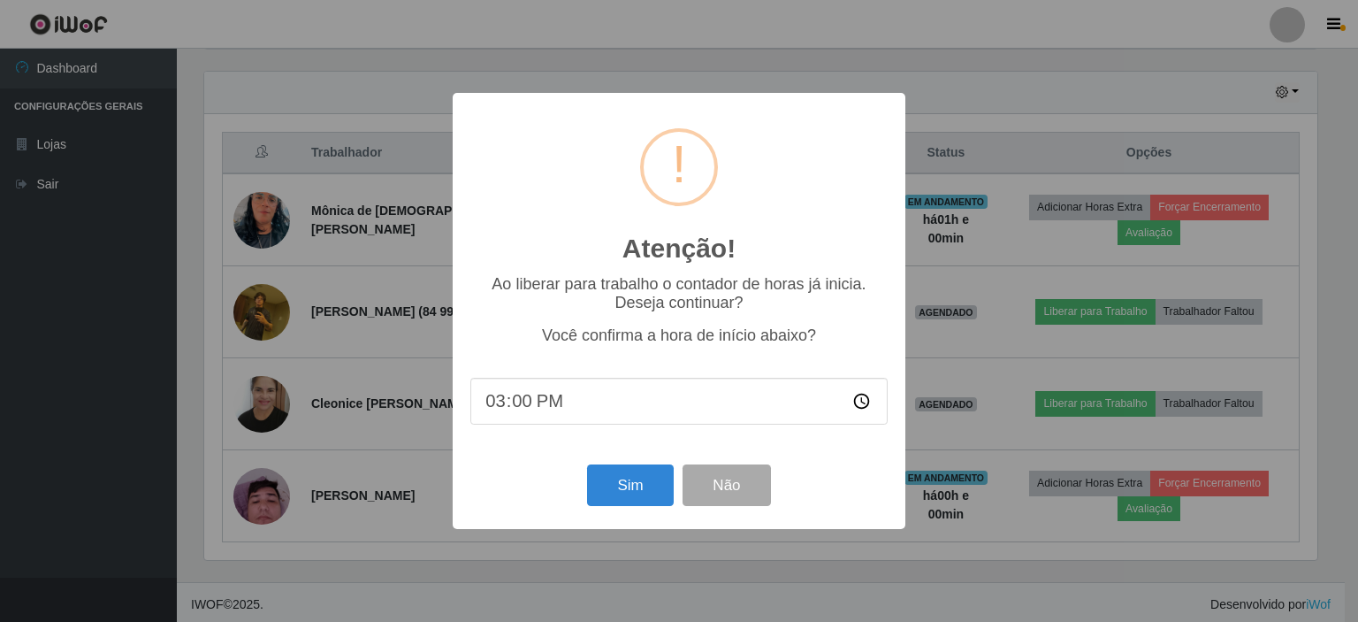
click at [595, 510] on div "Sim Não" at bounding box center [678, 485] width 417 height 50
click at [608, 489] on button "Sim" at bounding box center [630, 485] width 86 height 42
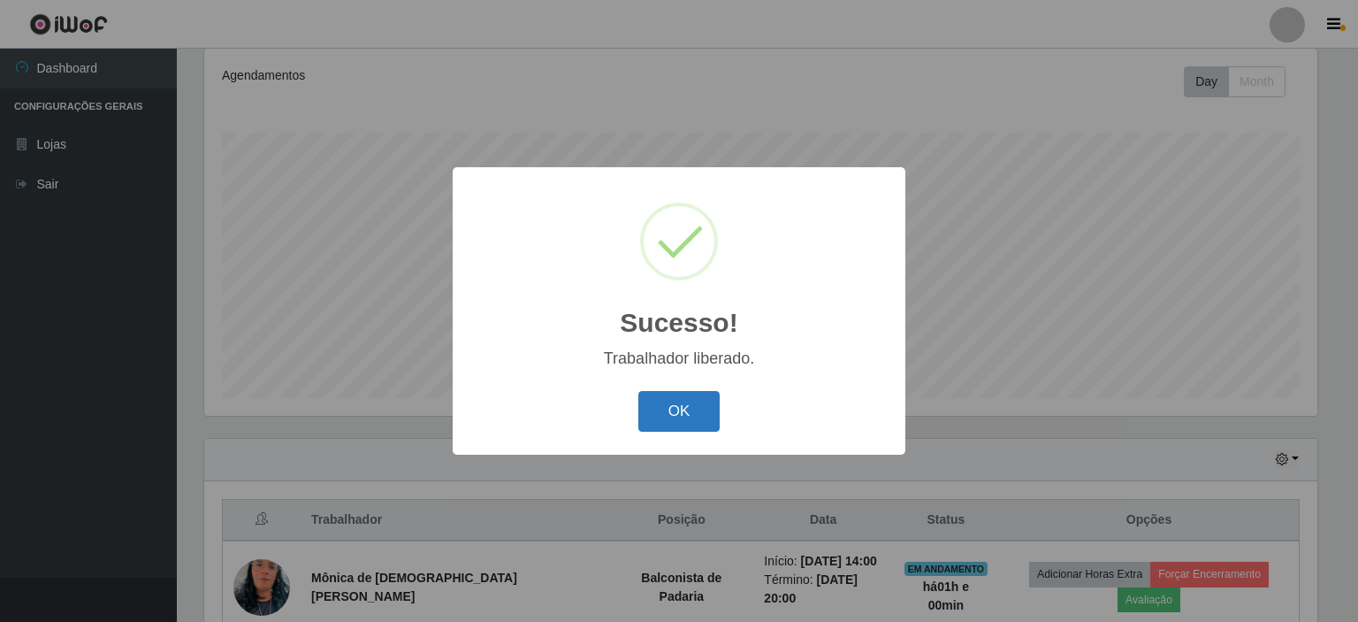
click at [665, 417] on button "OK" at bounding box center [679, 412] width 82 height 42
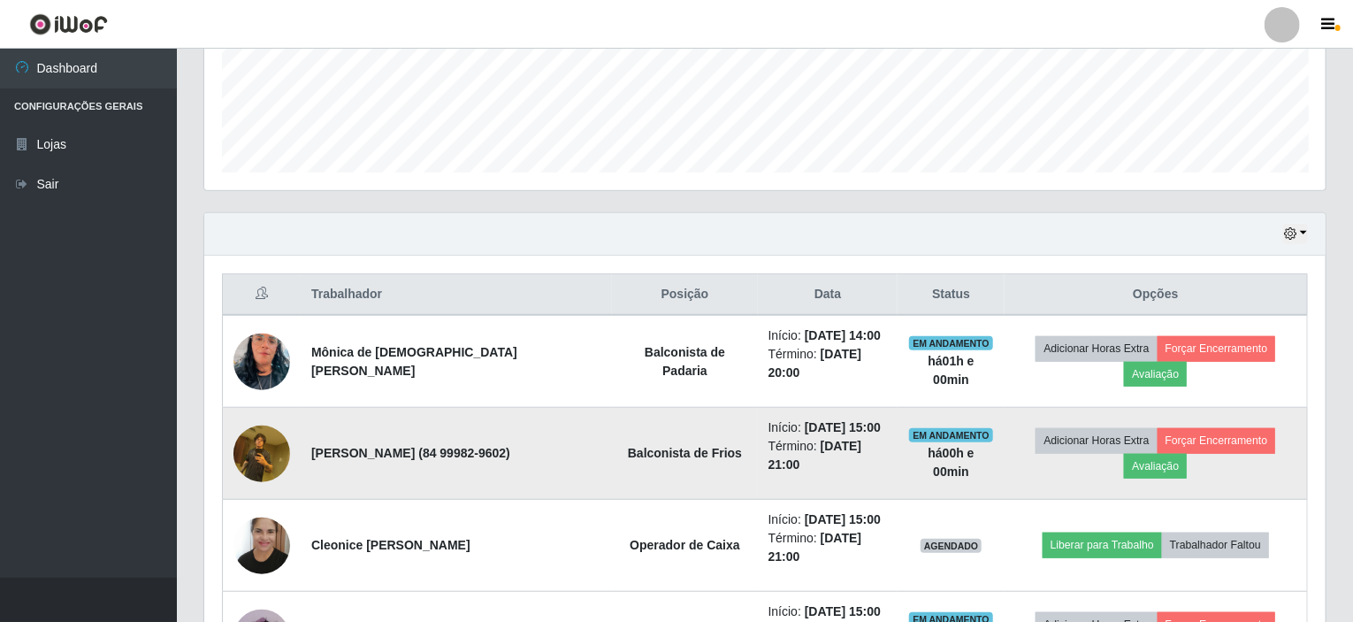
scroll to position [500, 0]
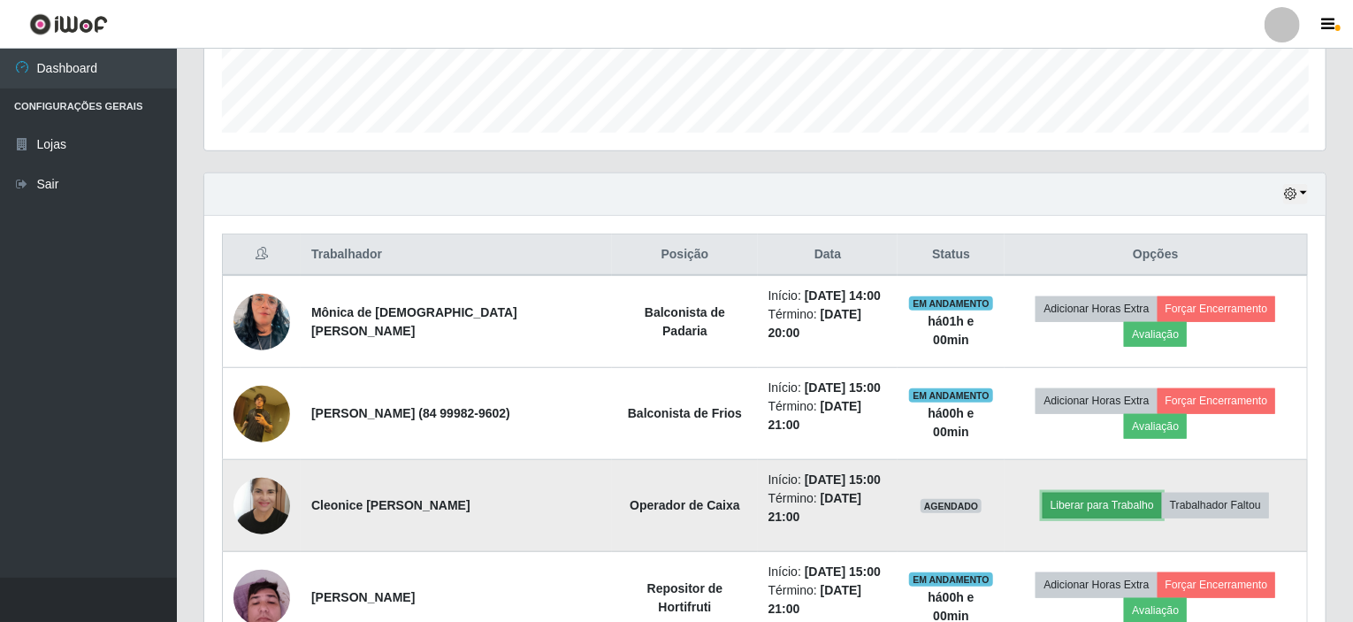
click at [1078, 508] on button "Liberar para Trabalho" at bounding box center [1102, 505] width 119 height 25
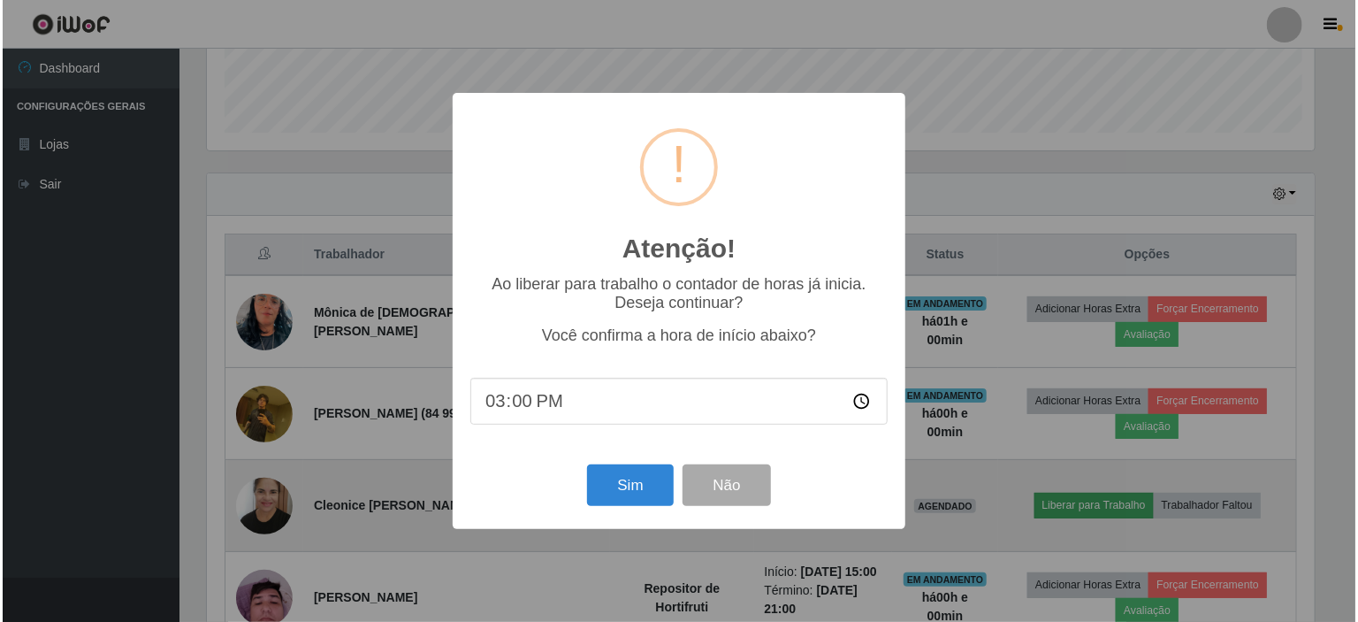
scroll to position [367, 1114]
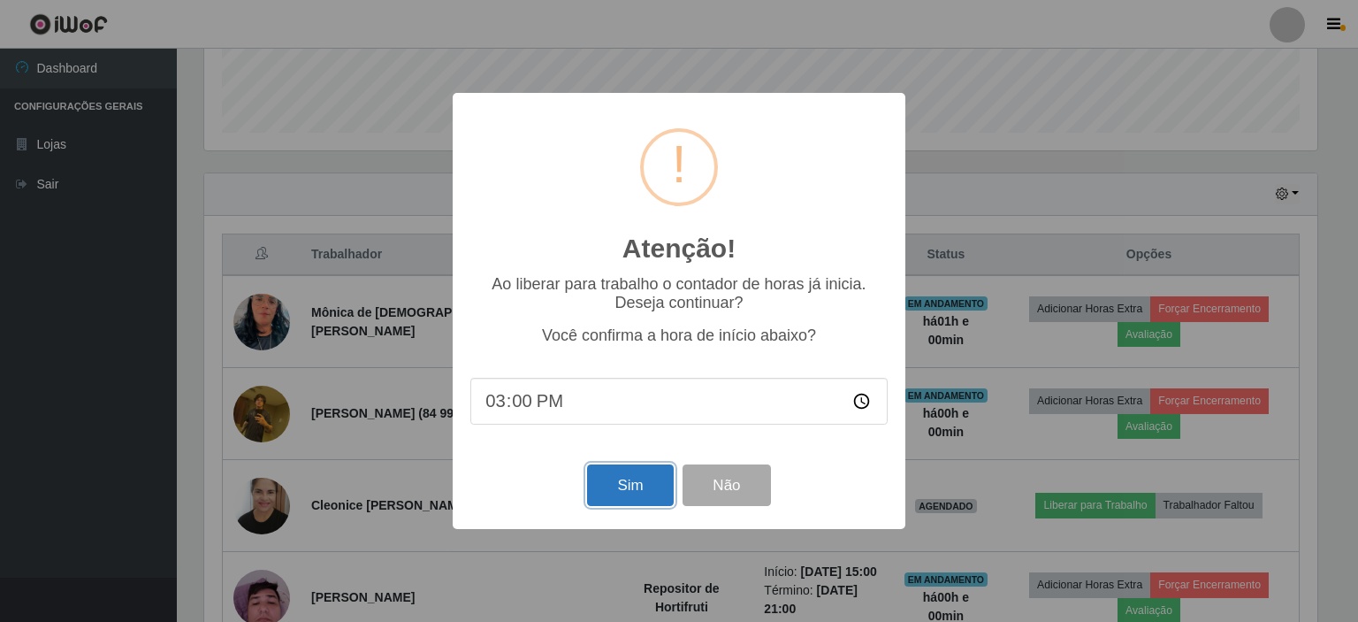
click at [652, 488] on button "Sim" at bounding box center [630, 485] width 86 height 42
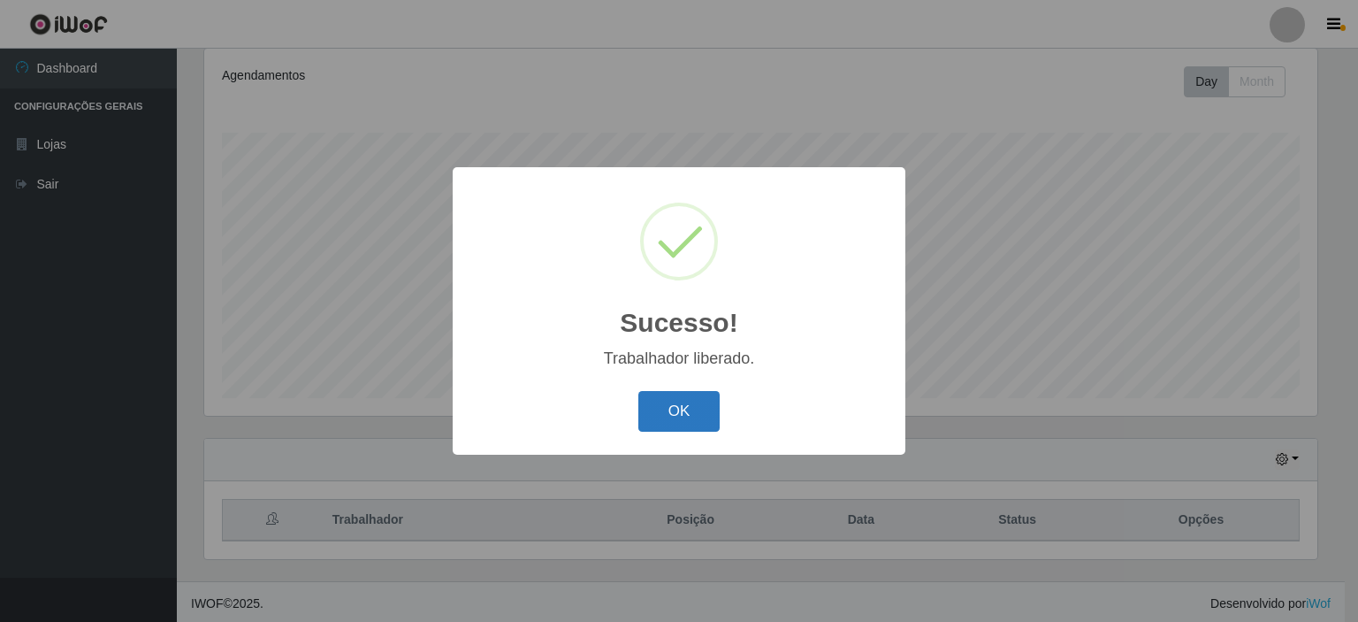
click at [683, 406] on button "OK" at bounding box center [679, 412] width 82 height 42
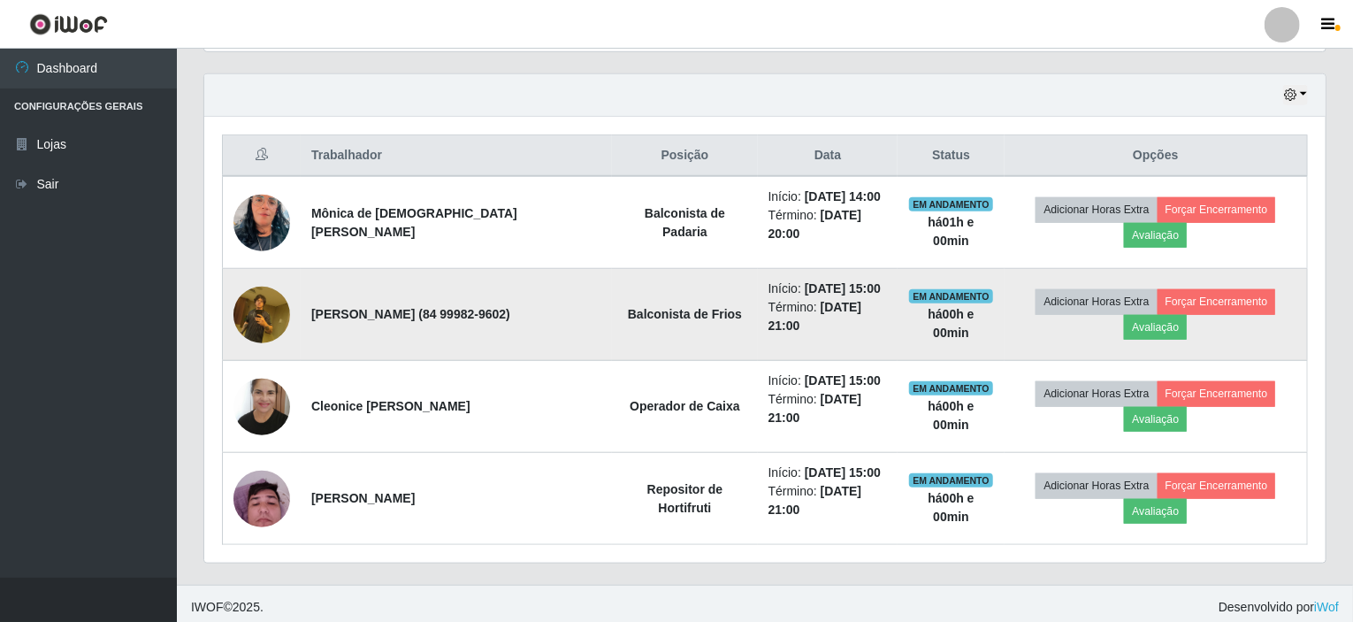
scroll to position [601, 0]
